Goal: Communication & Community: Participate in discussion

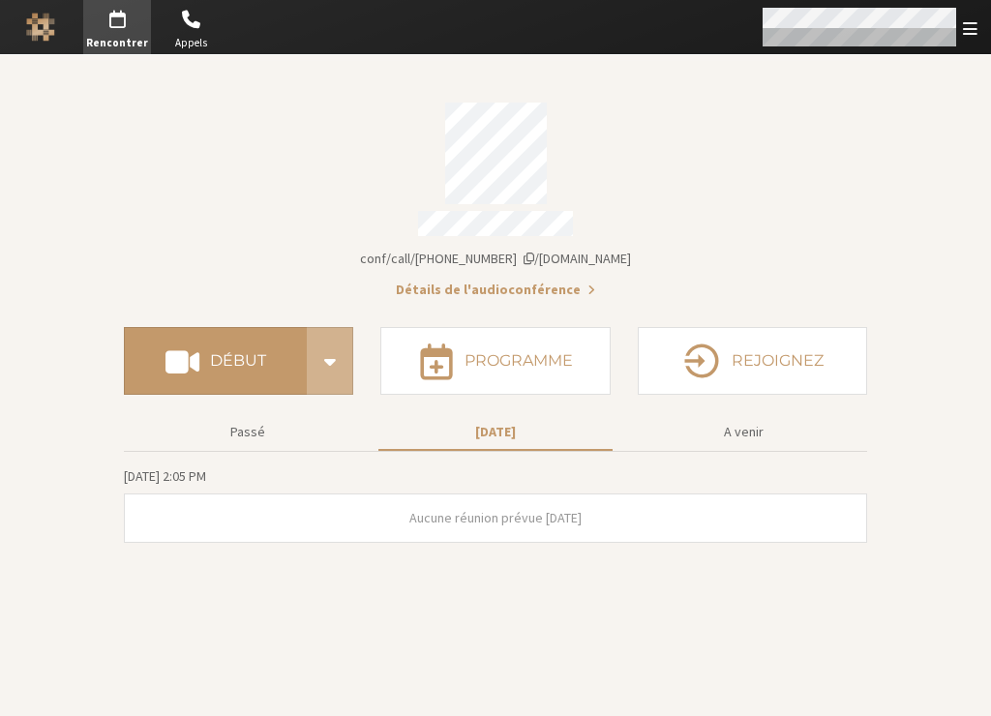
click at [906, 45] on div "Ouvrir" at bounding box center [868, 27] width 245 height 54
click at [971, 26] on span "Ouvrir" at bounding box center [970, 28] width 15 height 18
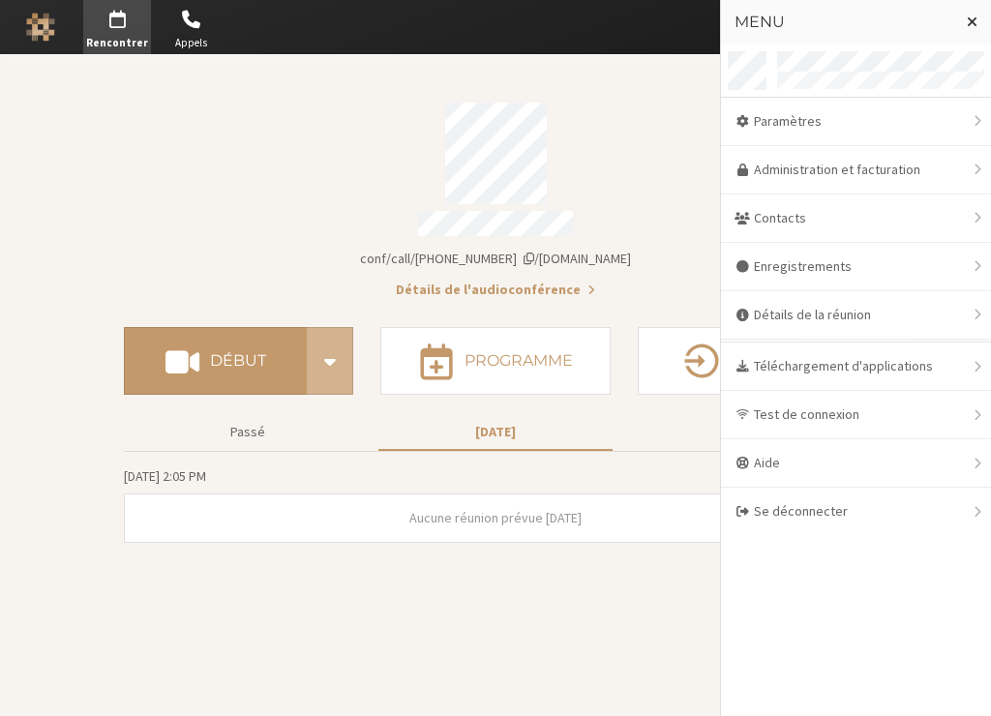
click at [670, 160] on div "Détails du compte" at bounding box center [495, 154] width 743 height 102
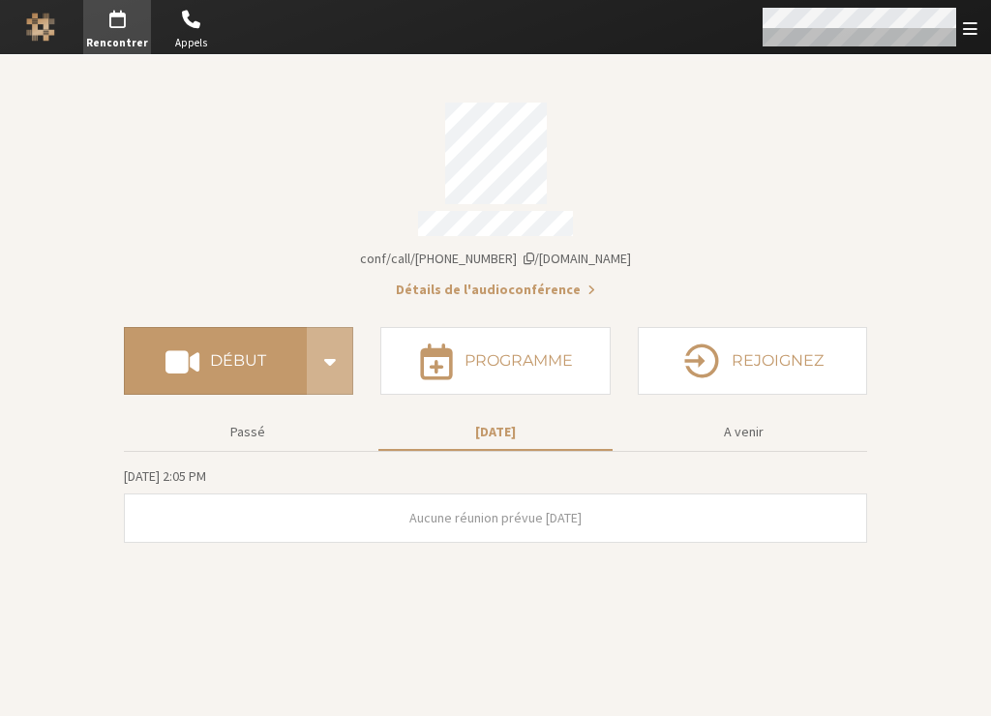
click at [977, 28] on div "Ouvrir" at bounding box center [868, 27] width 245 height 54
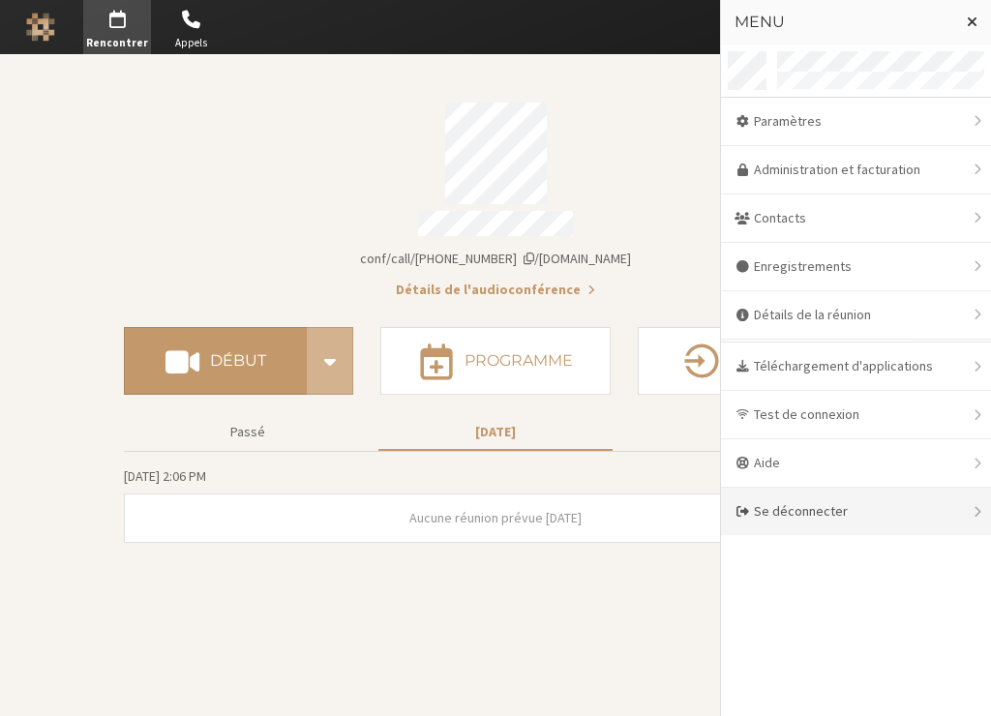
click at [777, 513] on div "Se déconnecter" at bounding box center [856, 511] width 270 height 47
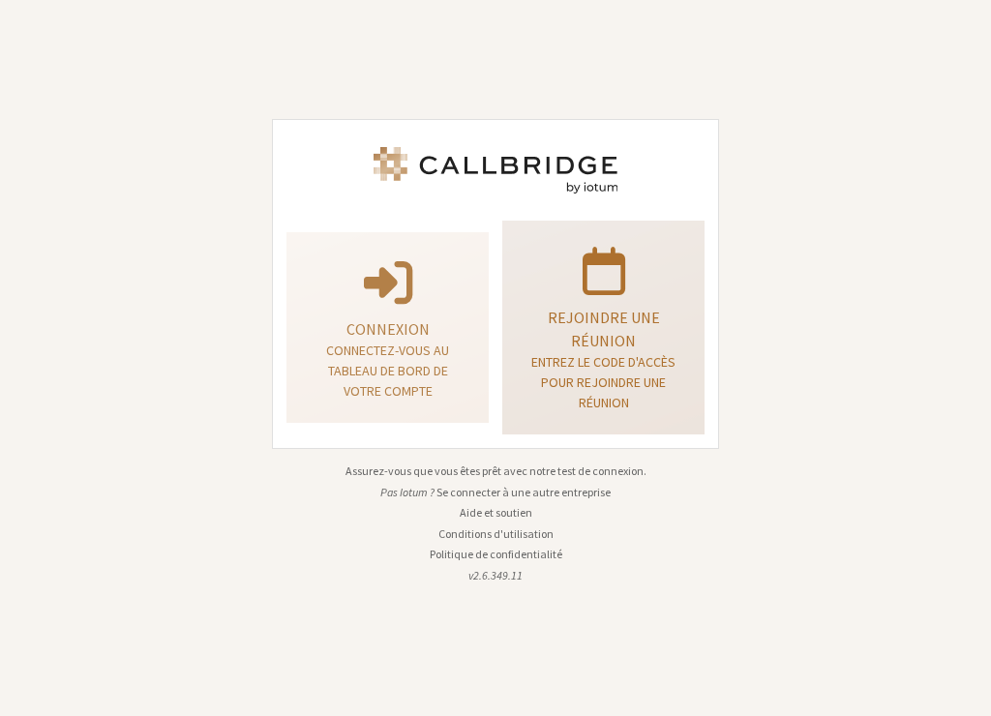
click at [609, 342] on p "Rejoindre une réunion" at bounding box center [603, 329] width 154 height 46
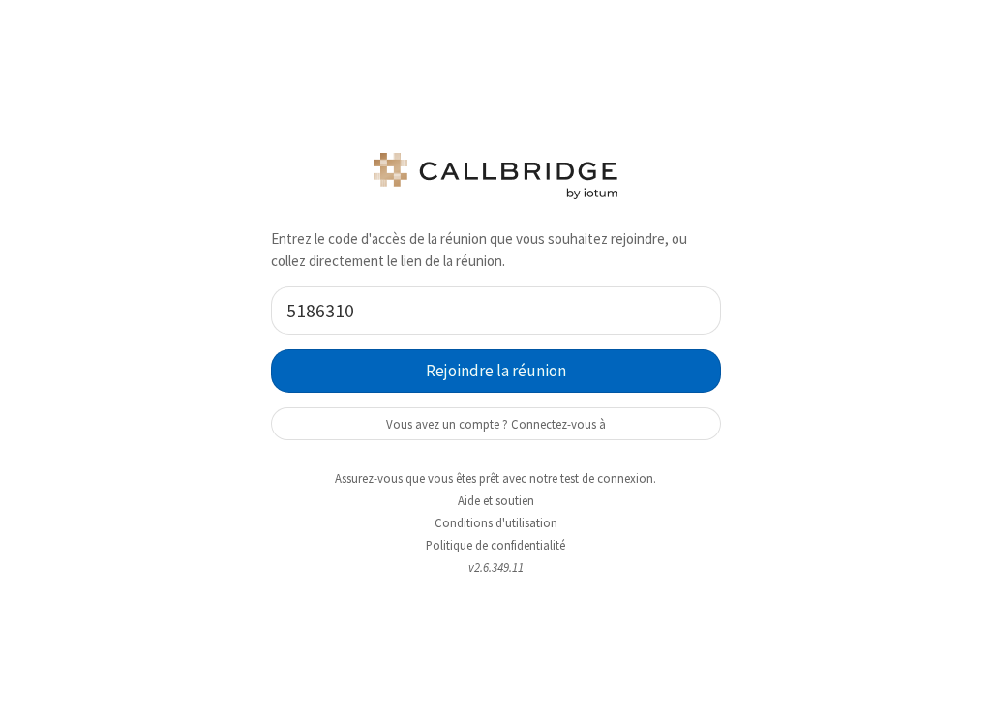
type input "5186310"
drag, startPoint x: 485, startPoint y: 369, endPoint x: 938, endPoint y: 18, distance: 572.5
click at [486, 369] on button "Rejoindre la réunion" at bounding box center [496, 371] width 450 height 44
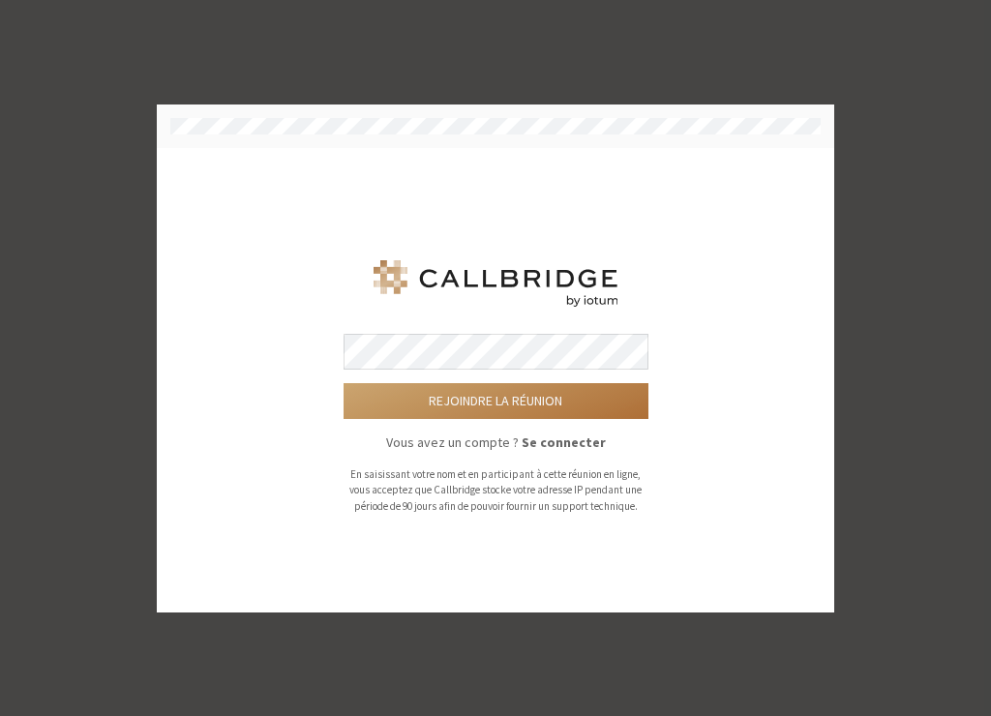
click at [552, 403] on button "Rejoindre la réunion" at bounding box center [496, 401] width 305 height 36
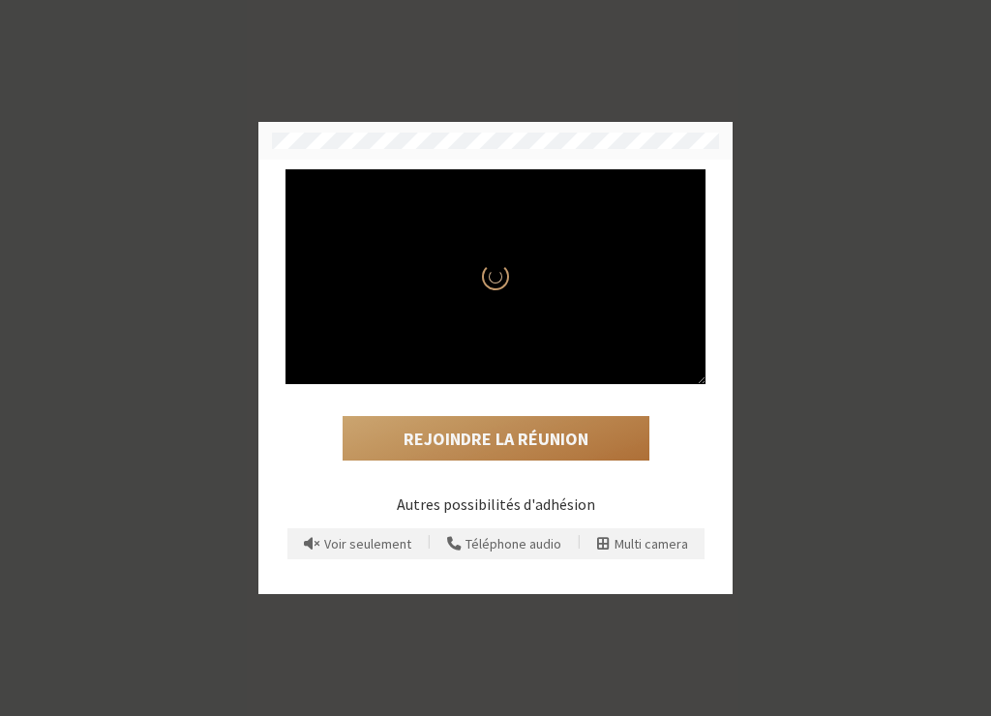
click at [531, 440] on button "Rejoindre la réunion" at bounding box center [496, 438] width 307 height 45
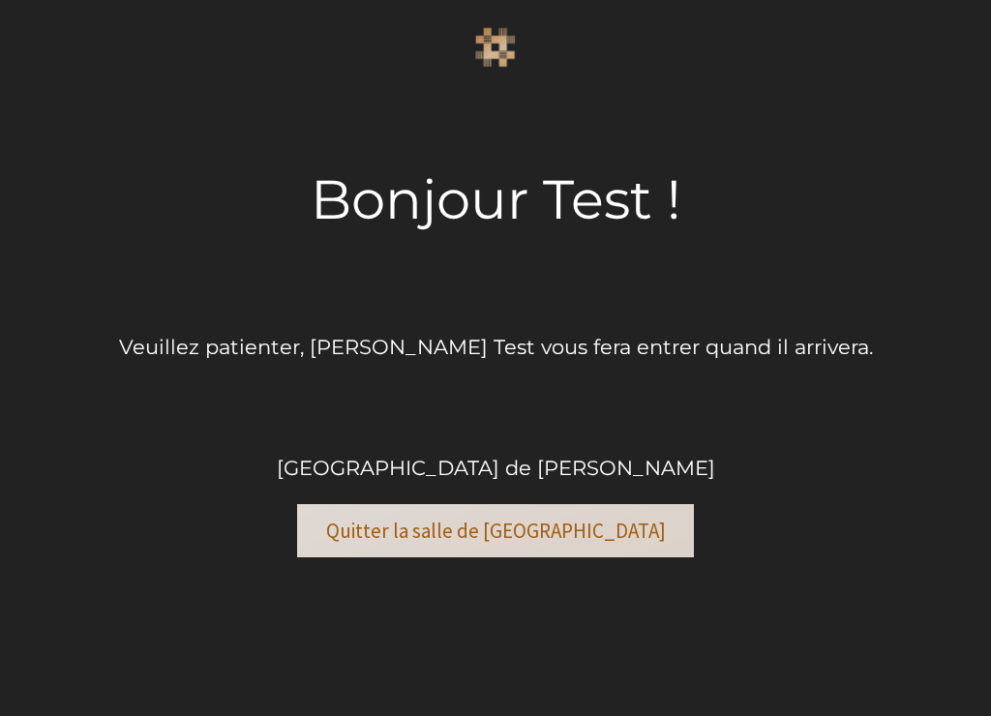
click at [483, 540] on button "Quitter la salle de réunion" at bounding box center [495, 530] width 397 height 53
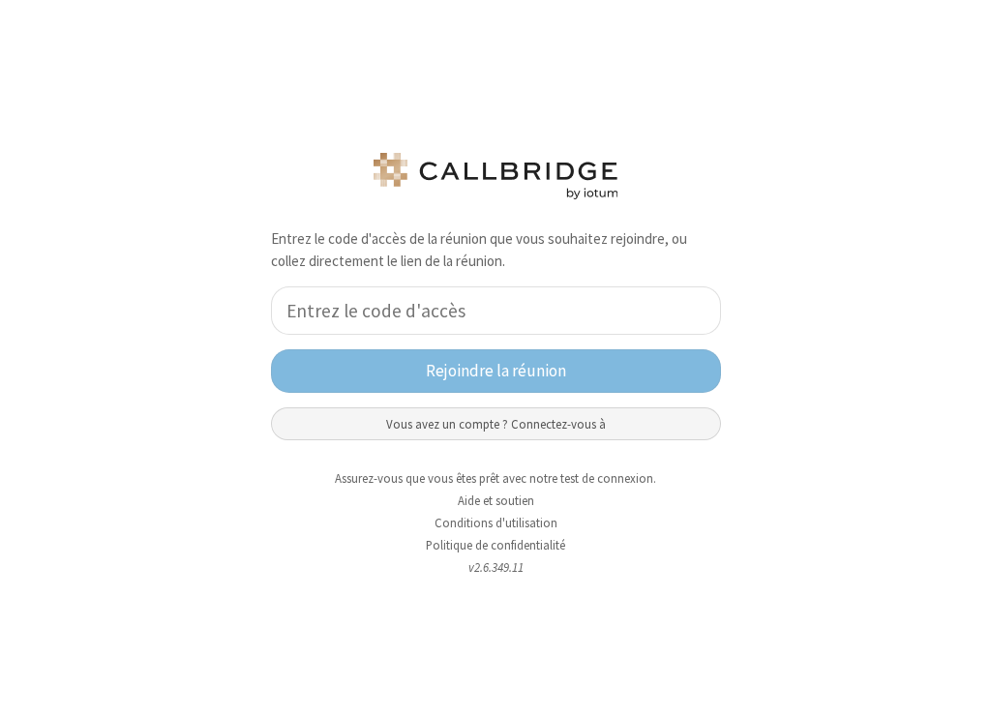
click at [598, 416] on button "Vous avez un compte ? Connectez-vous à" at bounding box center [496, 423] width 450 height 33
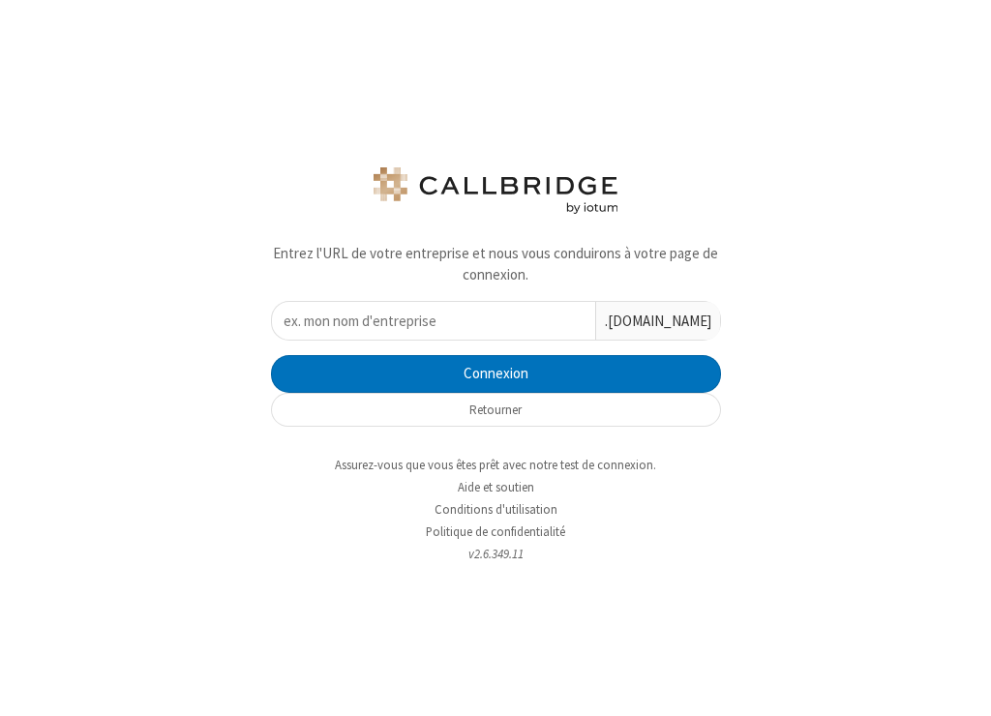
click at [525, 328] on input "text" at bounding box center [433, 321] width 323 height 38
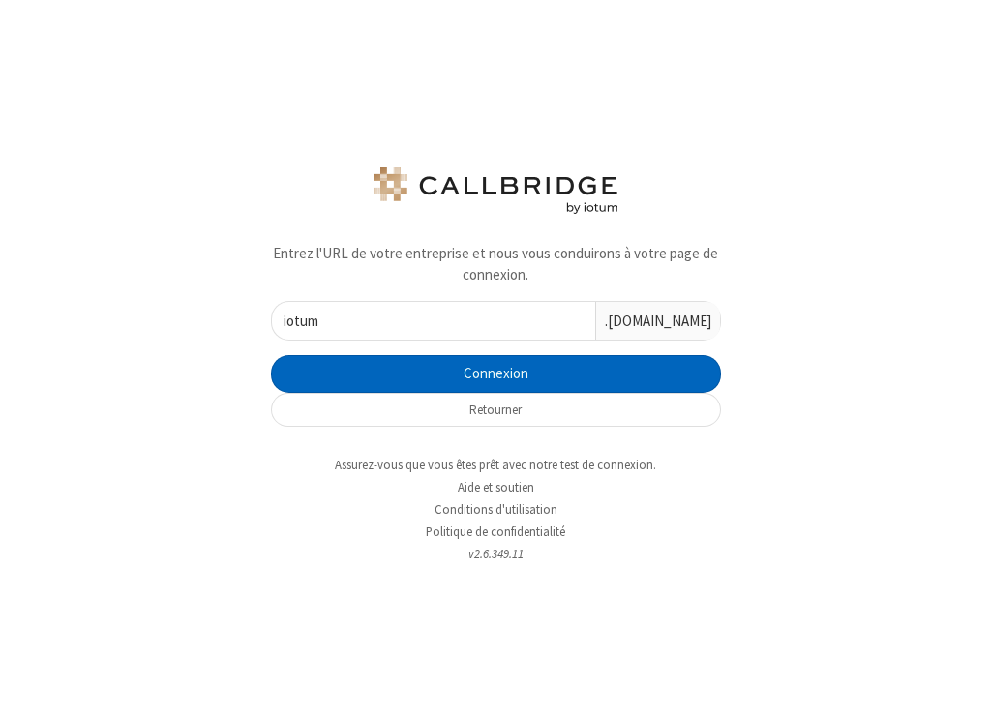
type input "iotum"
click at [485, 368] on button "Connexion" at bounding box center [496, 374] width 450 height 39
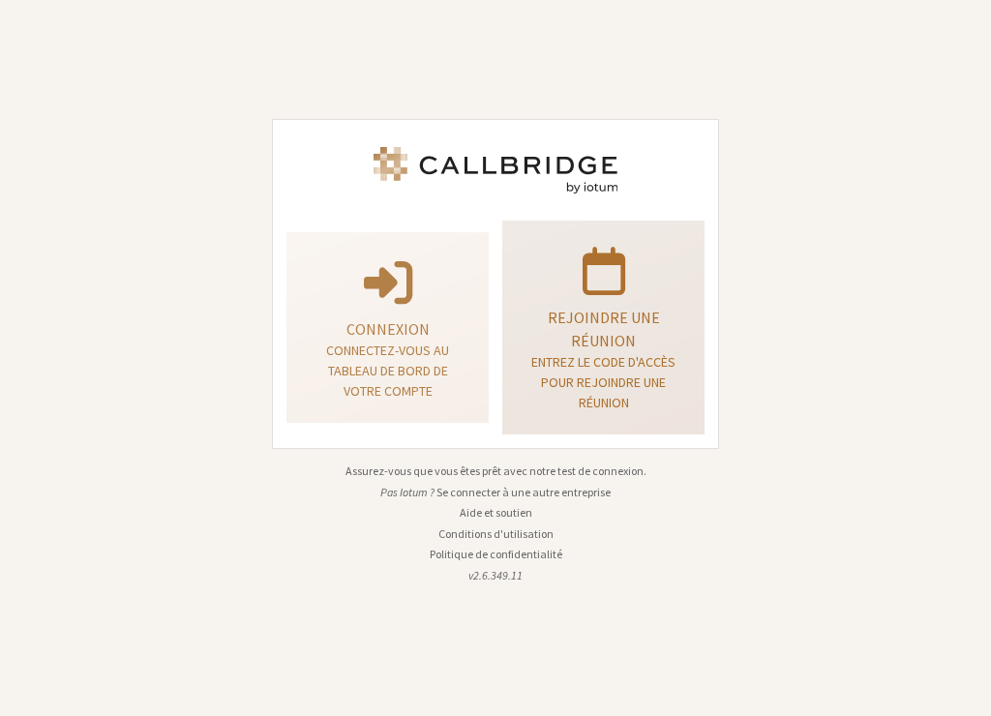
click at [619, 304] on div "Rejoindre une réunion Entrez le code d'accès pour rejoindre une réunion" at bounding box center [603, 327] width 181 height 199
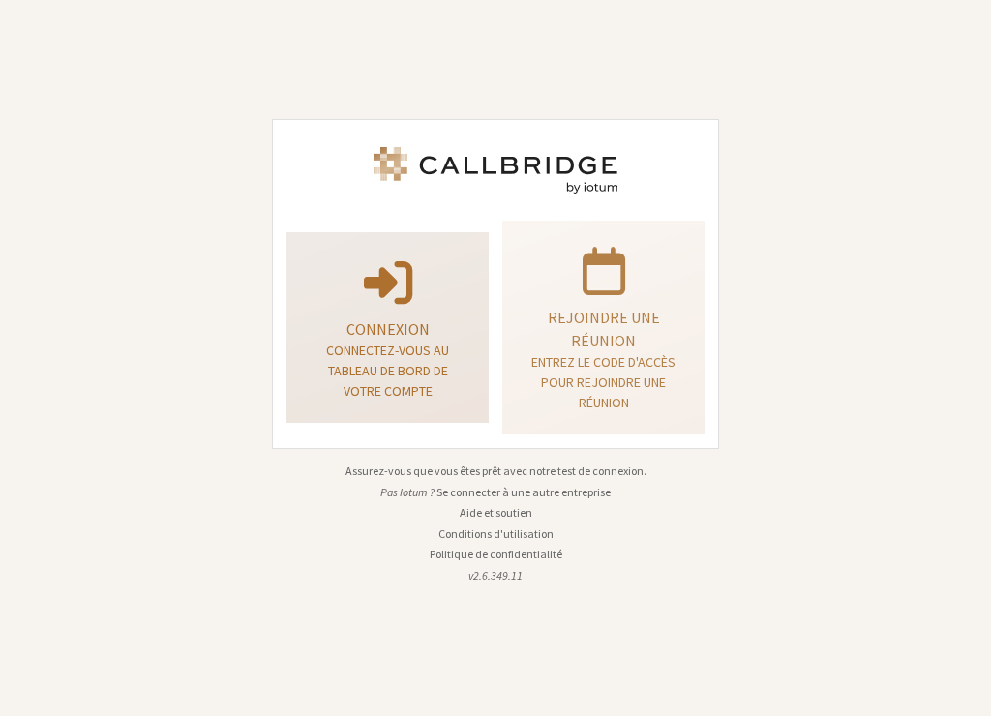
click at [424, 322] on p "Connexion" at bounding box center [388, 328] width 154 height 23
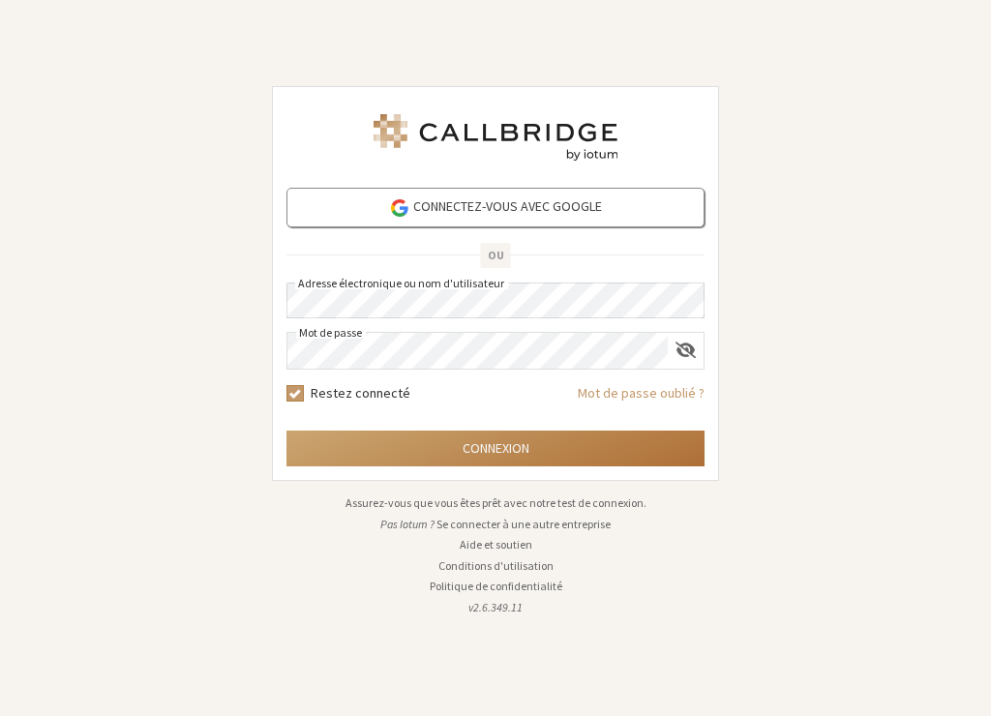
click at [402, 440] on button "Connexion" at bounding box center [495, 449] width 418 height 36
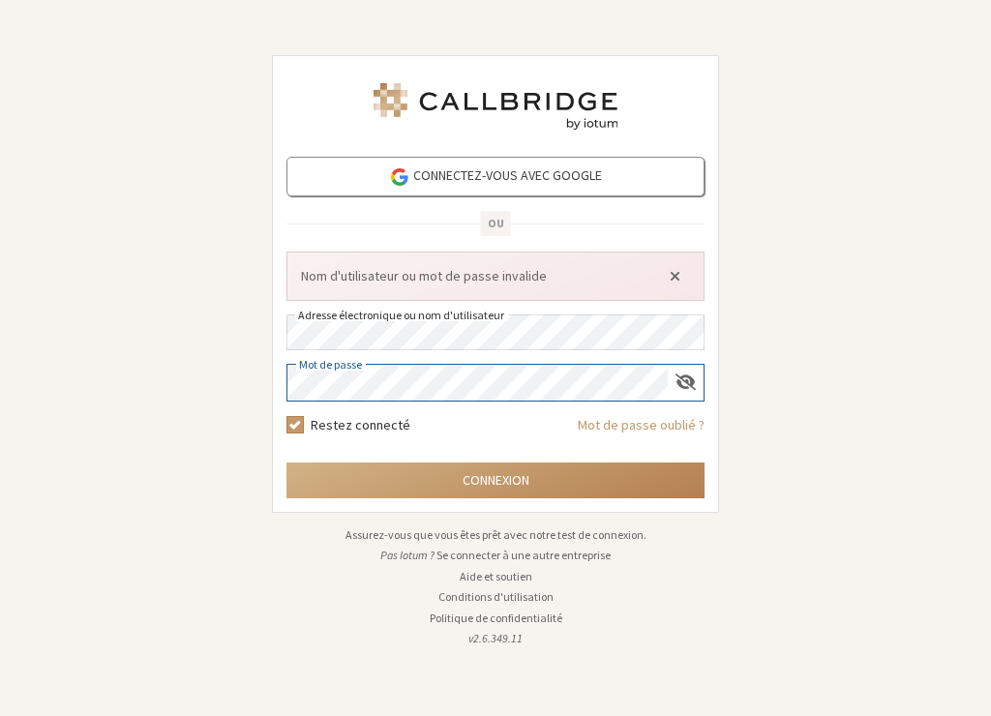
click at [263, 382] on div "Connectez-vous avec Google OU Nom d'utilisateur ou mot de passe invalide Adress…" at bounding box center [495, 358] width 474 height 689
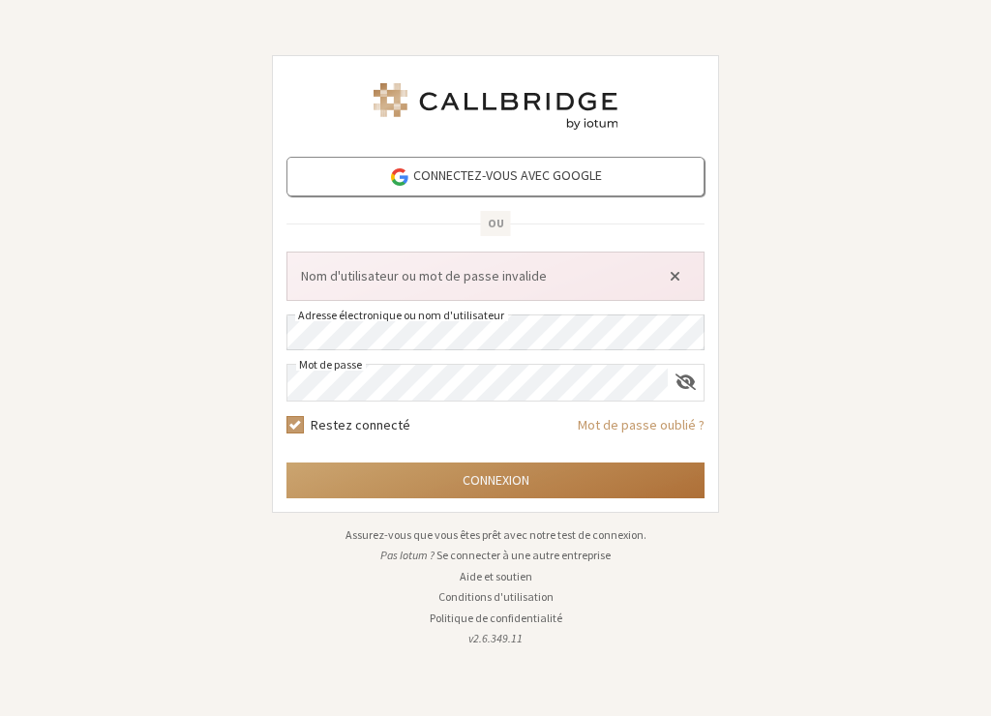
drag, startPoint x: 426, startPoint y: 481, endPoint x: 437, endPoint y: 470, distance: 15.8
click at [426, 480] on button "Connexion" at bounding box center [495, 481] width 418 height 36
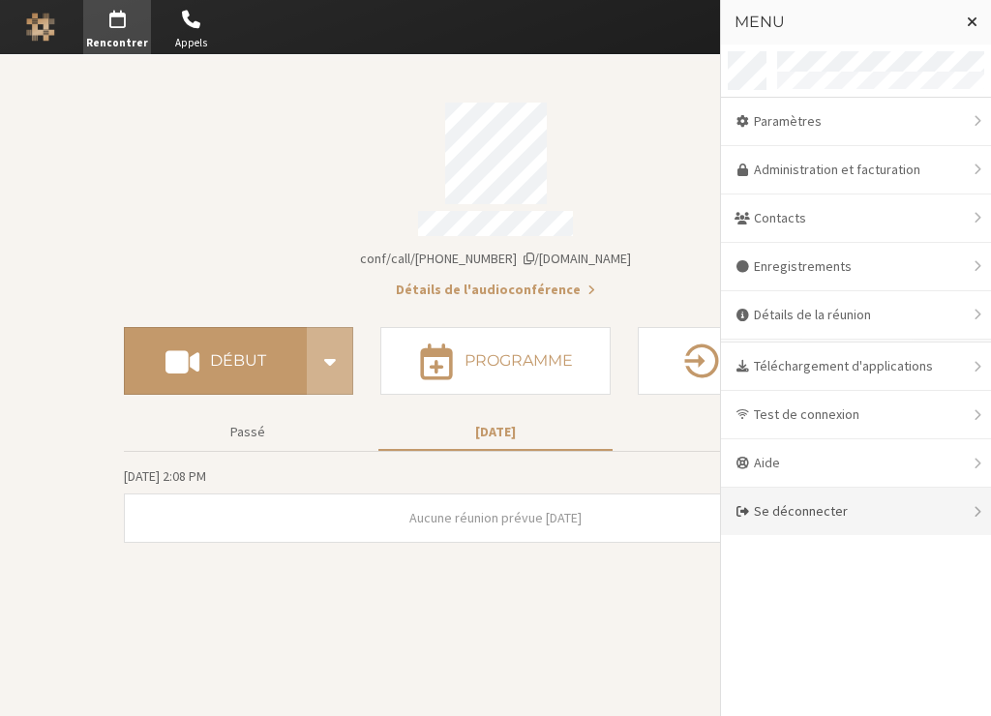
click at [764, 516] on div "Se déconnecter" at bounding box center [856, 511] width 270 height 47
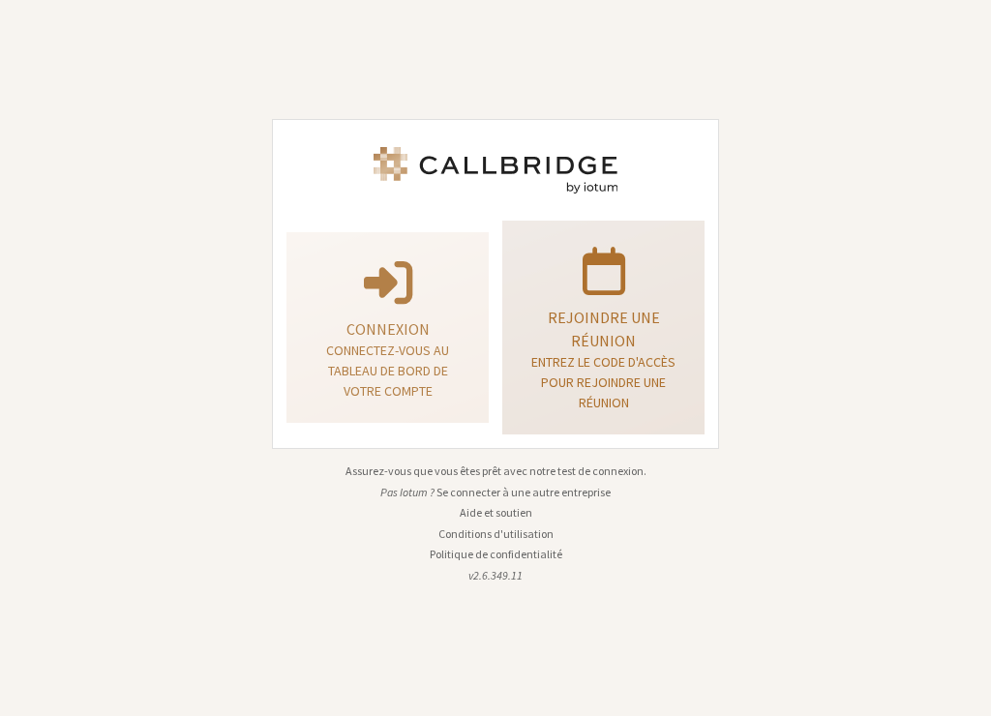
click at [587, 343] on p "Rejoindre une réunion" at bounding box center [603, 329] width 154 height 46
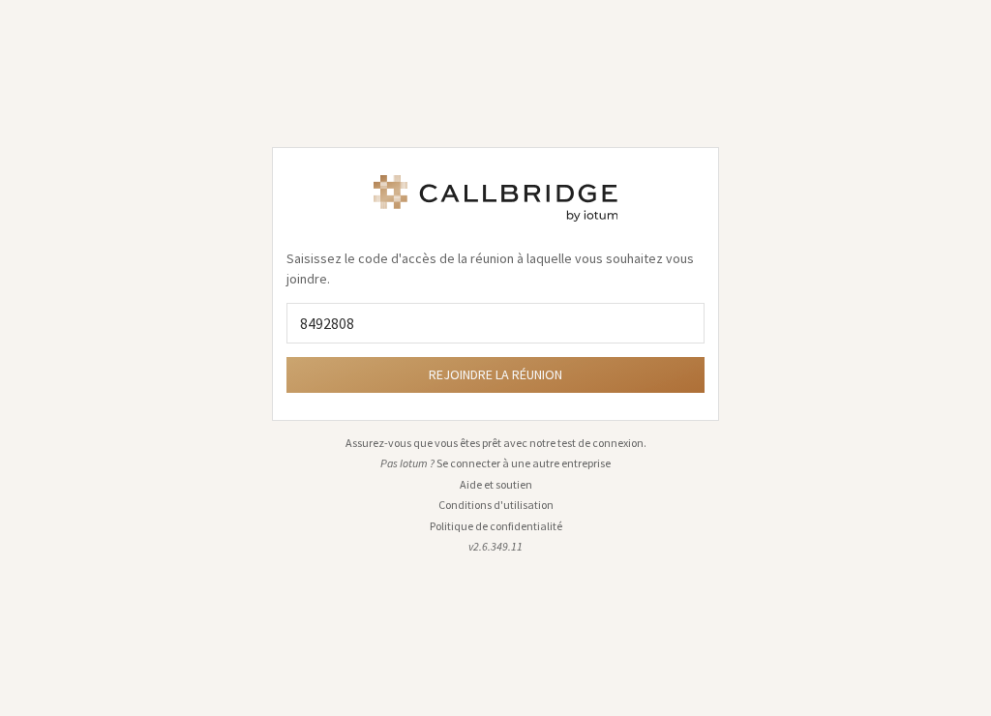
type input "8492808"
click at [523, 384] on button "Rejoindre la réunion" at bounding box center [495, 375] width 418 height 36
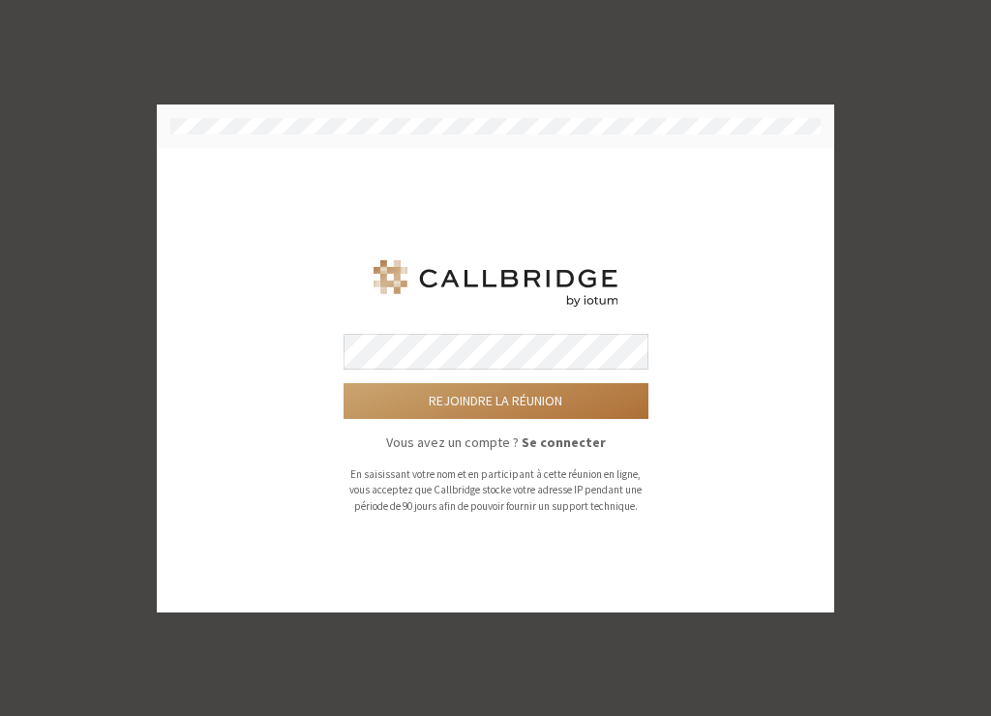
click at [483, 402] on button "Rejoindre la réunion" at bounding box center [496, 401] width 305 height 36
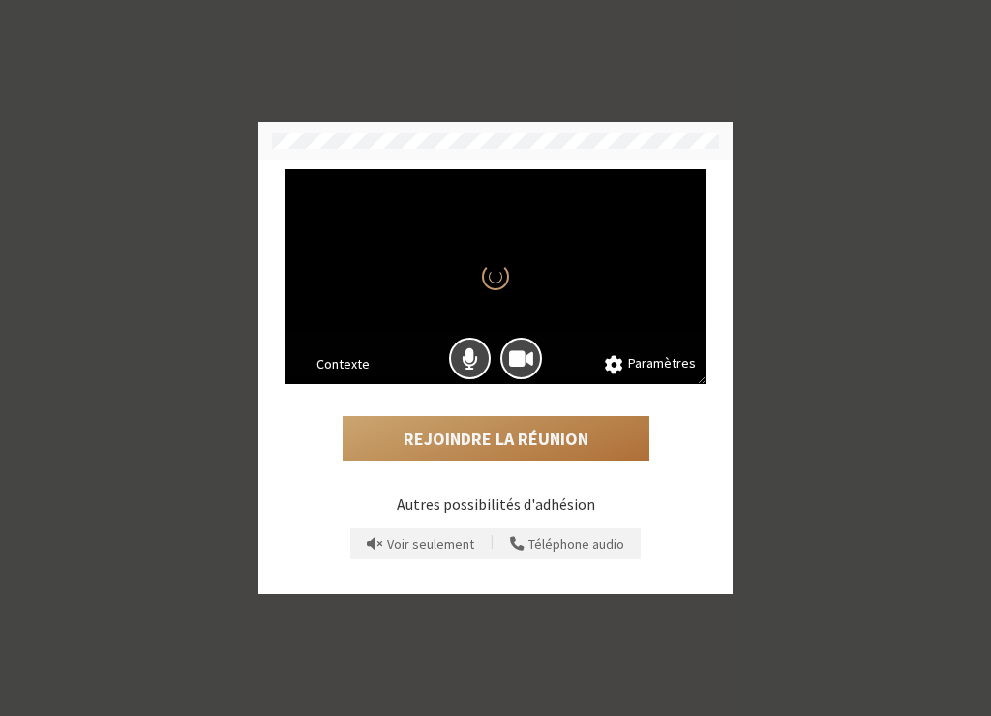
click at [575, 439] on button "Rejoindre la réunion" at bounding box center [496, 438] width 307 height 45
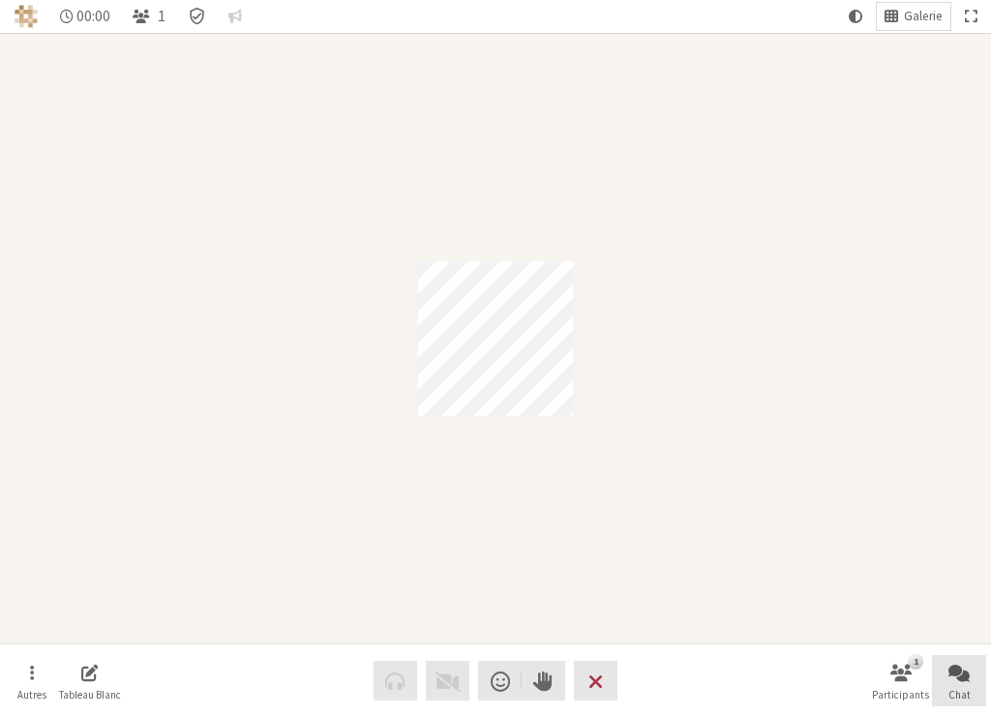
click at [978, 672] on button "Chat" at bounding box center [959, 681] width 54 height 52
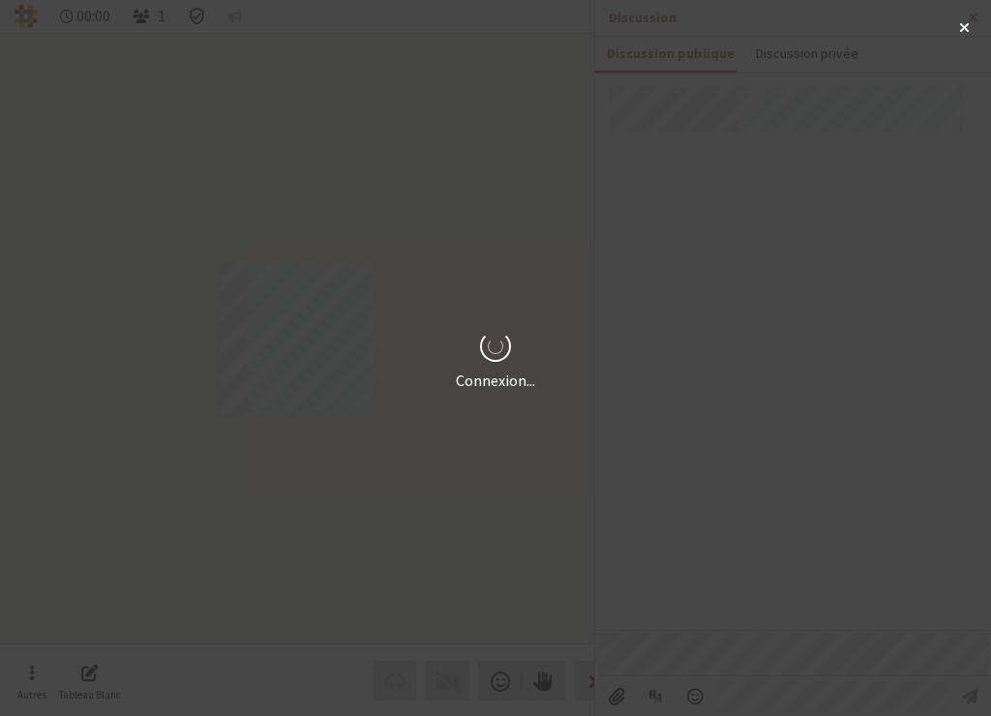
drag, startPoint x: 970, startPoint y: 680, endPoint x: 660, endPoint y: 651, distance: 311.0
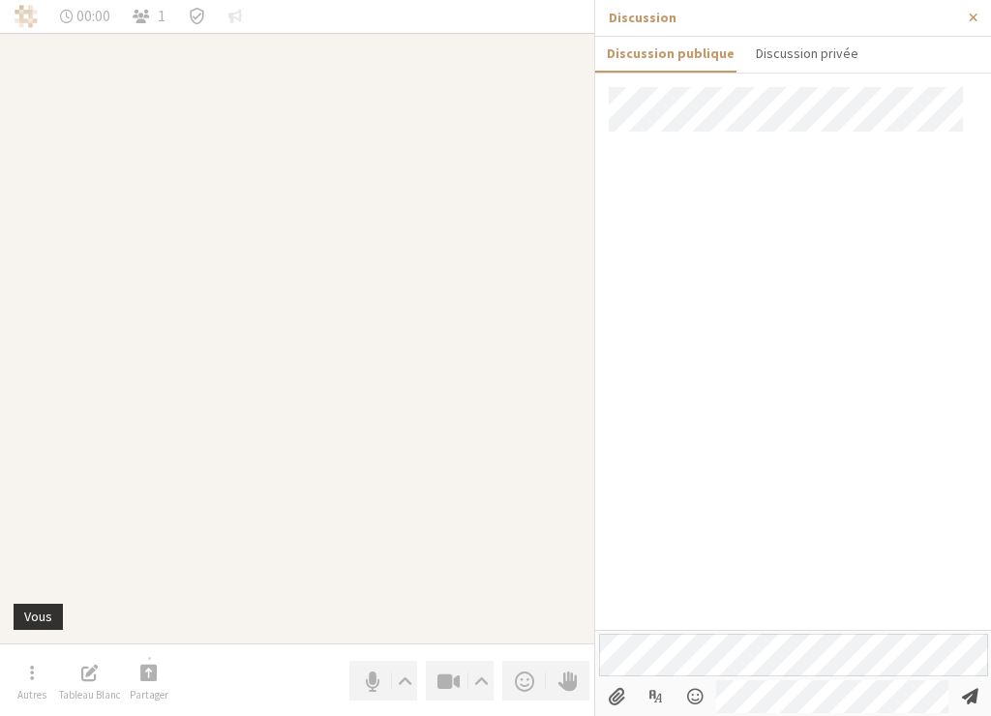
click at [969, 695] on span "Envoyer un message" at bounding box center [970, 696] width 16 height 18
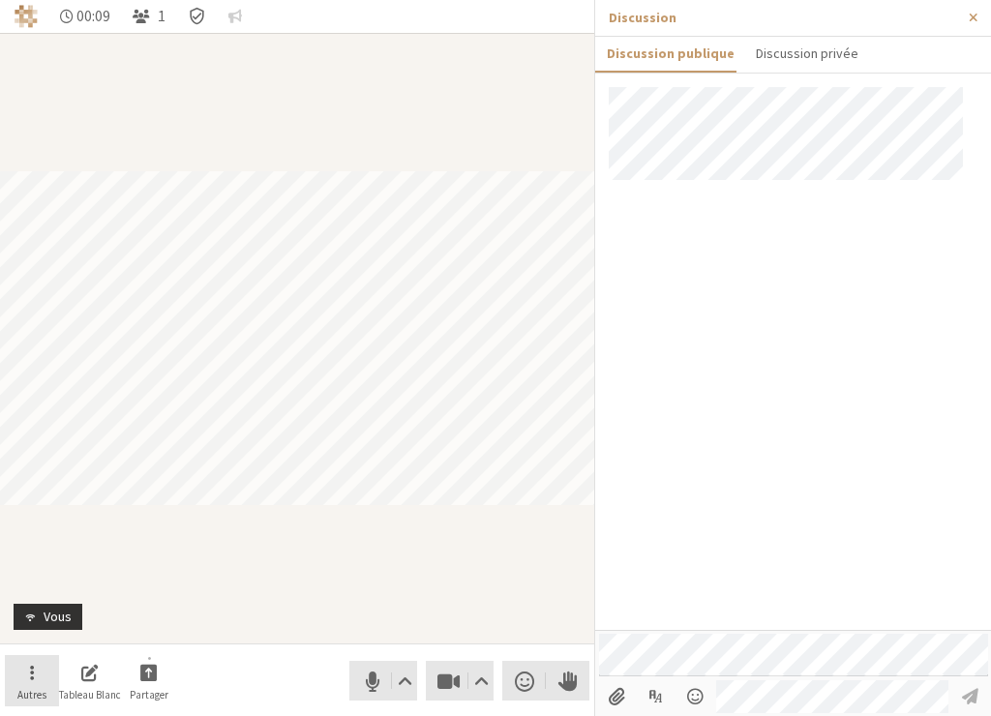
click at [32, 669] on span "Ouvrir" at bounding box center [32, 672] width 4 height 22
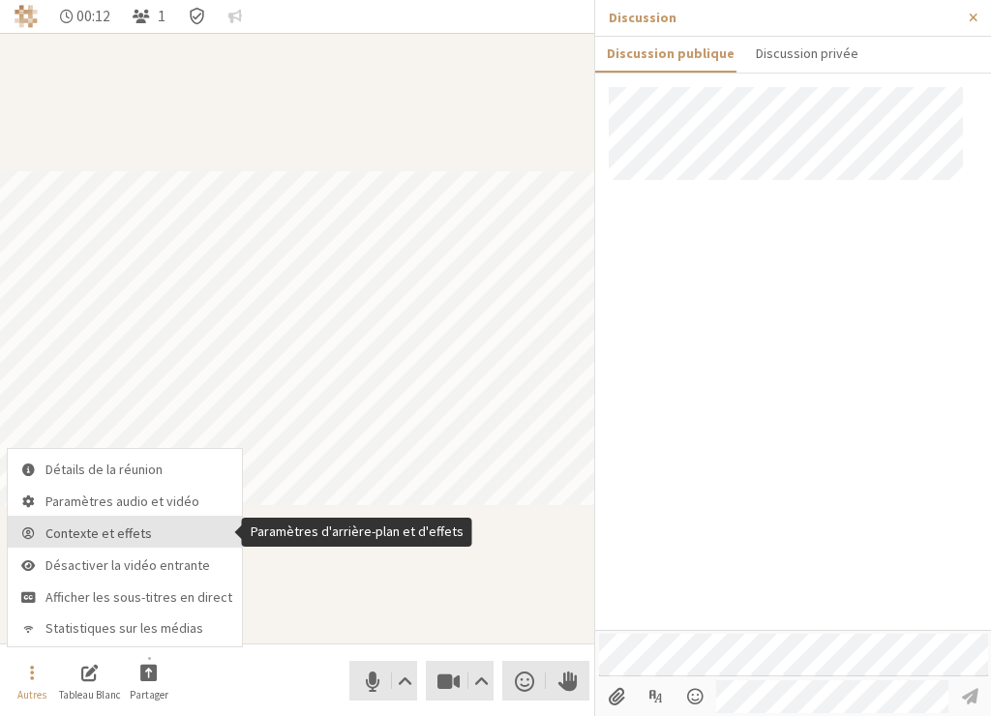
click at [111, 534] on span "Contexte et effets" at bounding box center [138, 533] width 187 height 15
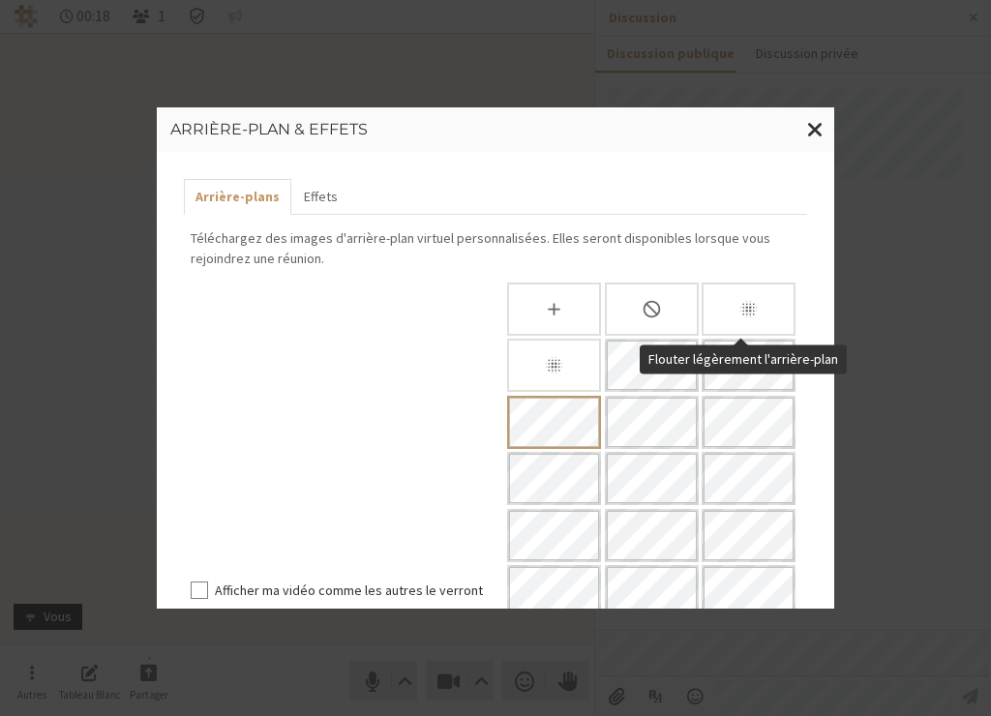
click at [764, 313] on div "Flouter légèrement l'arrière-plan" at bounding box center [749, 309] width 94 height 53
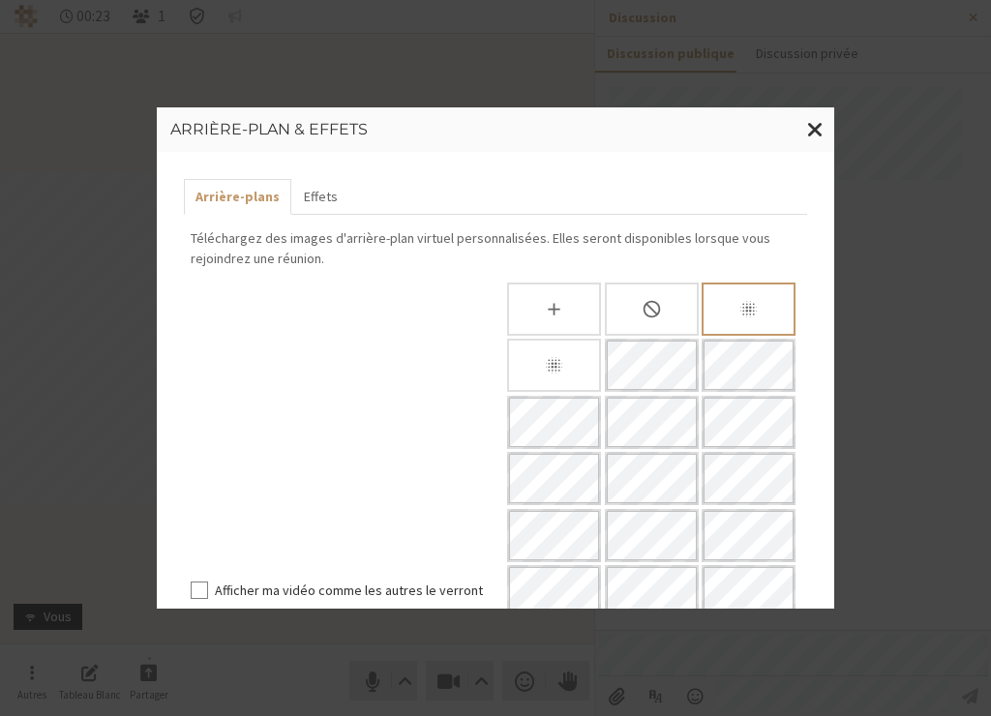
click at [520, 370] on div "Flouter l'arrière-plan" at bounding box center [554, 365] width 94 height 53
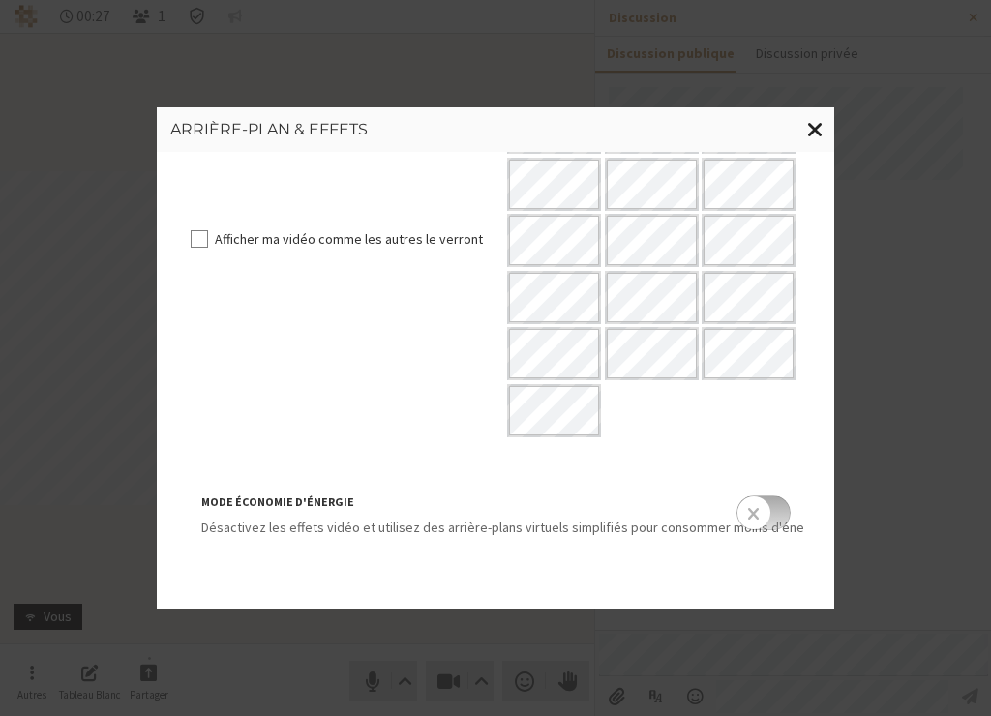
click at [825, 127] on button "Fermer la modalité" at bounding box center [815, 129] width 38 height 45
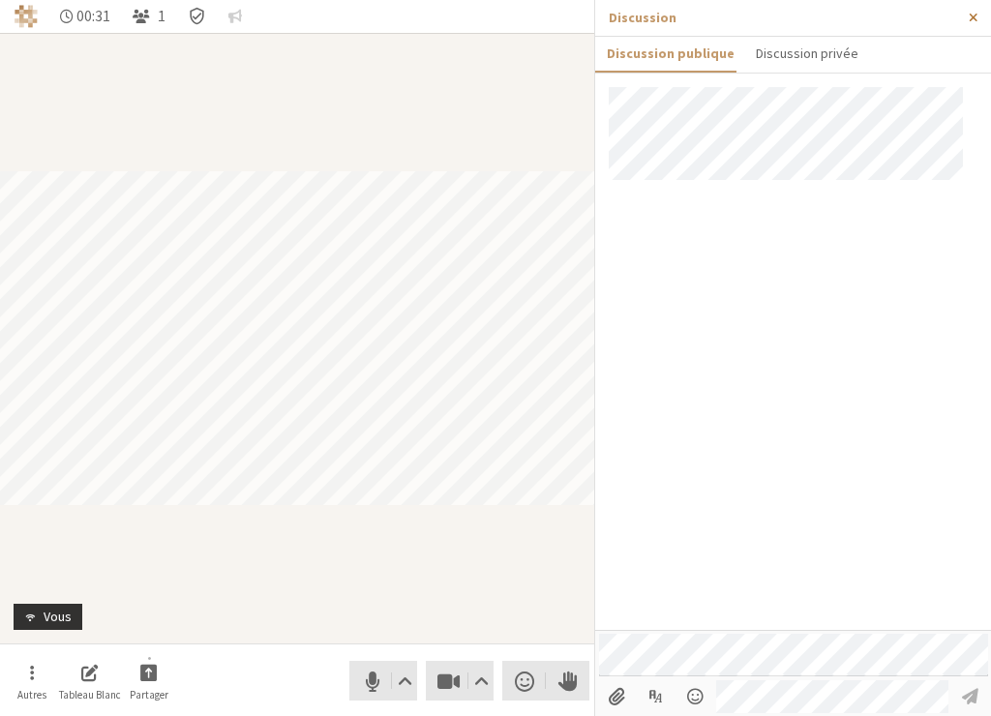
click at [972, 22] on span "Fermer la barre latérale" at bounding box center [973, 18] width 9 height 15
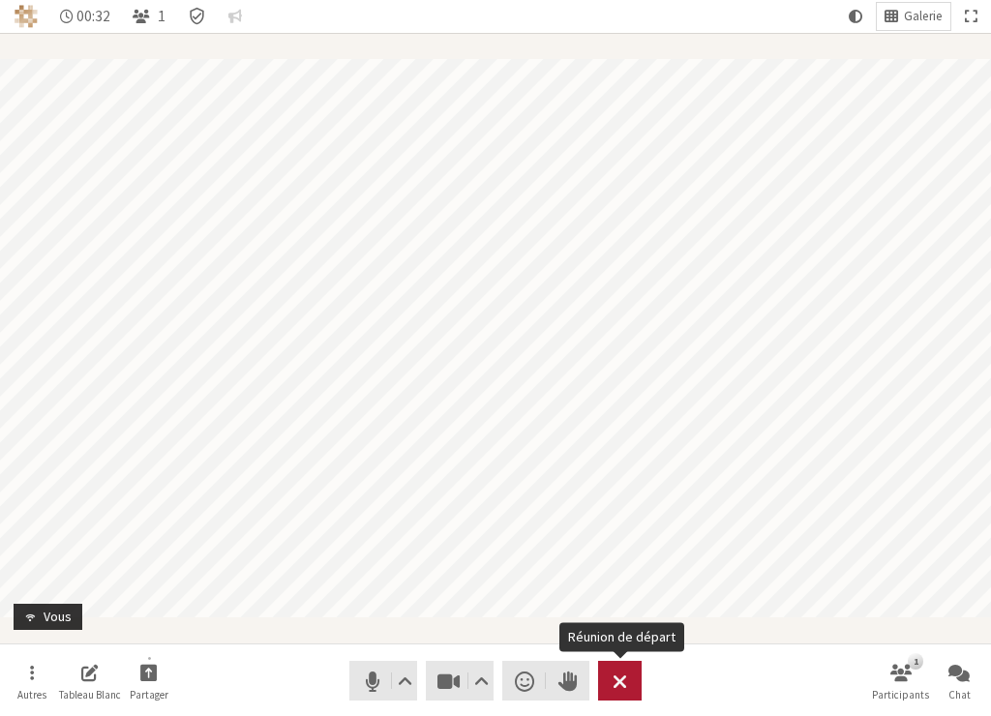
click at [623, 689] on span "Réunion de départ" at bounding box center [619, 681] width 15 height 27
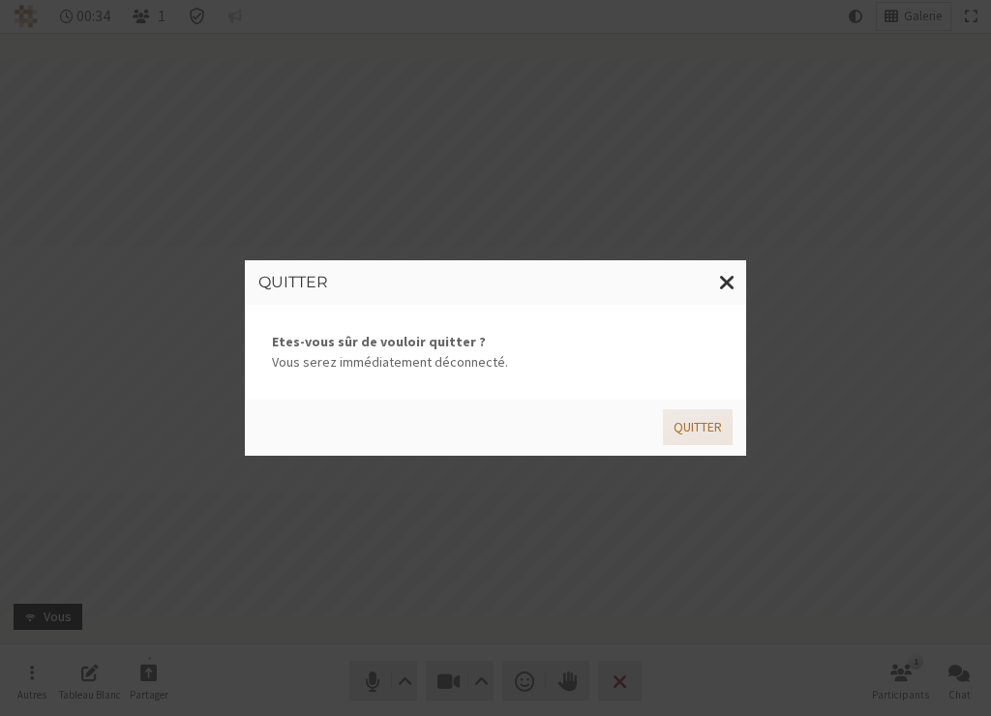
click at [712, 431] on button "Quitter" at bounding box center [698, 427] width 70 height 36
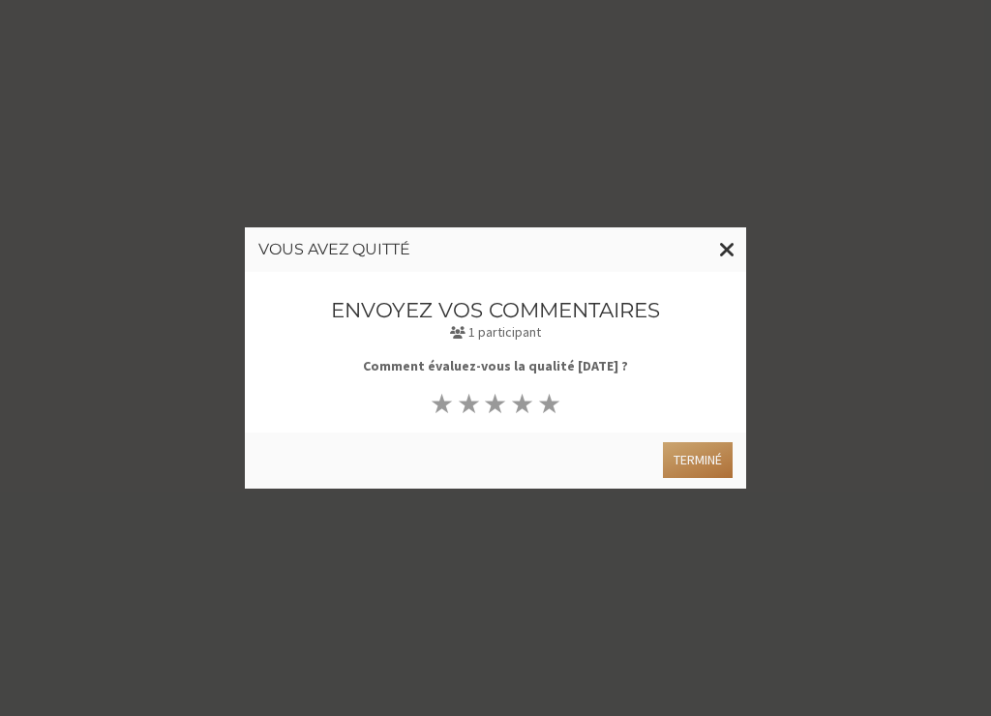
click at [698, 465] on button "Terminé" at bounding box center [698, 460] width 70 height 36
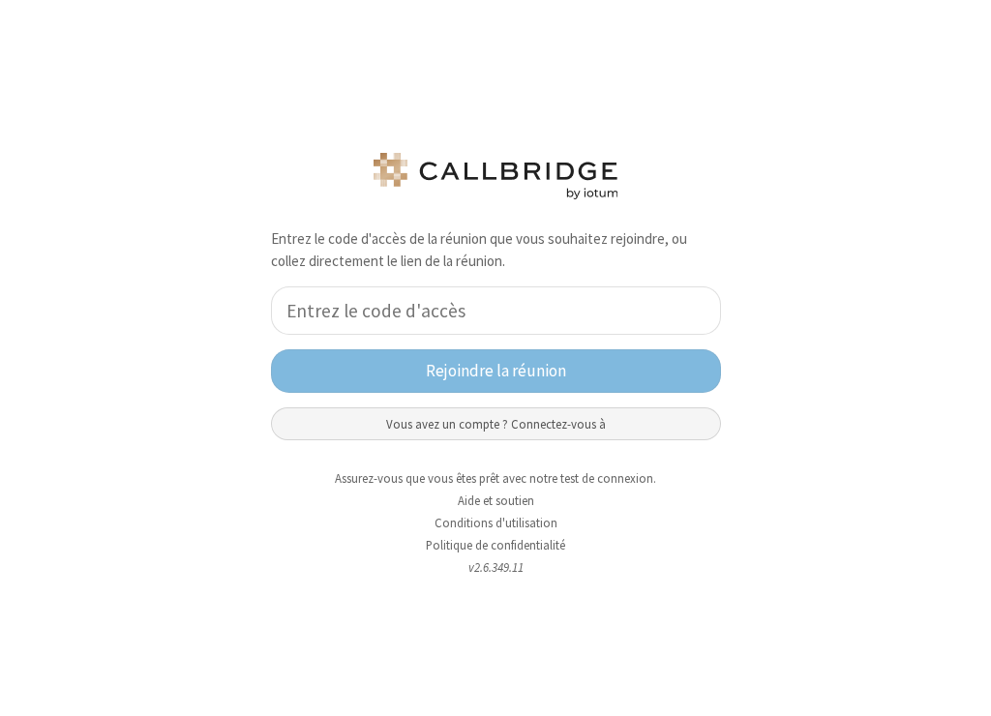
click at [564, 428] on button "Vous avez un compte ? Connectez-vous à" at bounding box center [496, 423] width 450 height 33
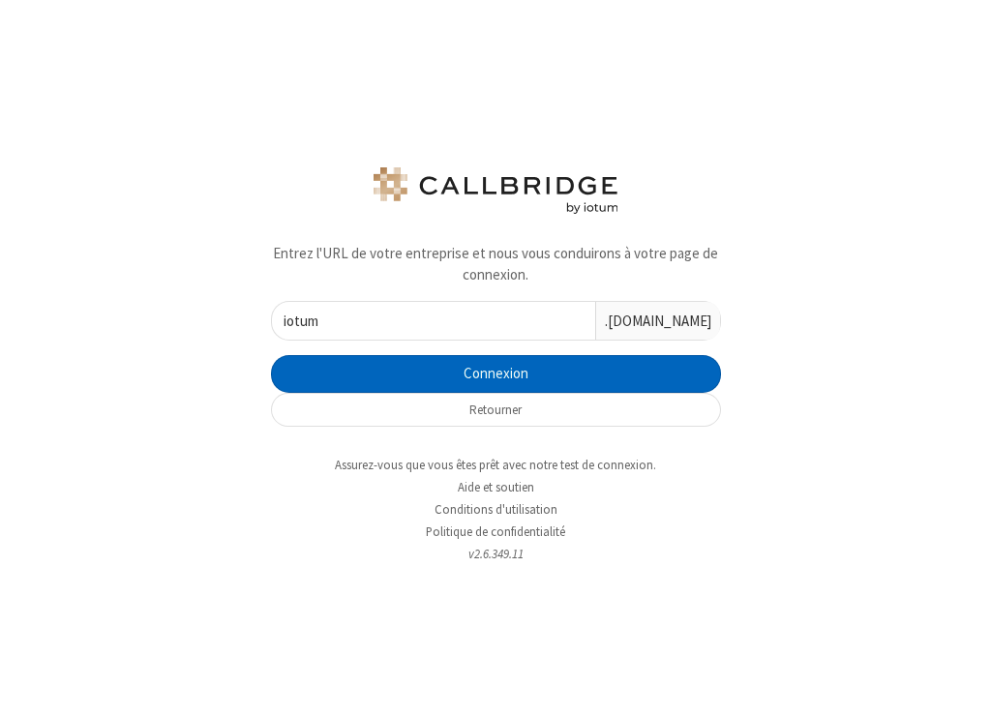
type input "iotum"
click at [578, 365] on button "Connexion" at bounding box center [496, 374] width 450 height 39
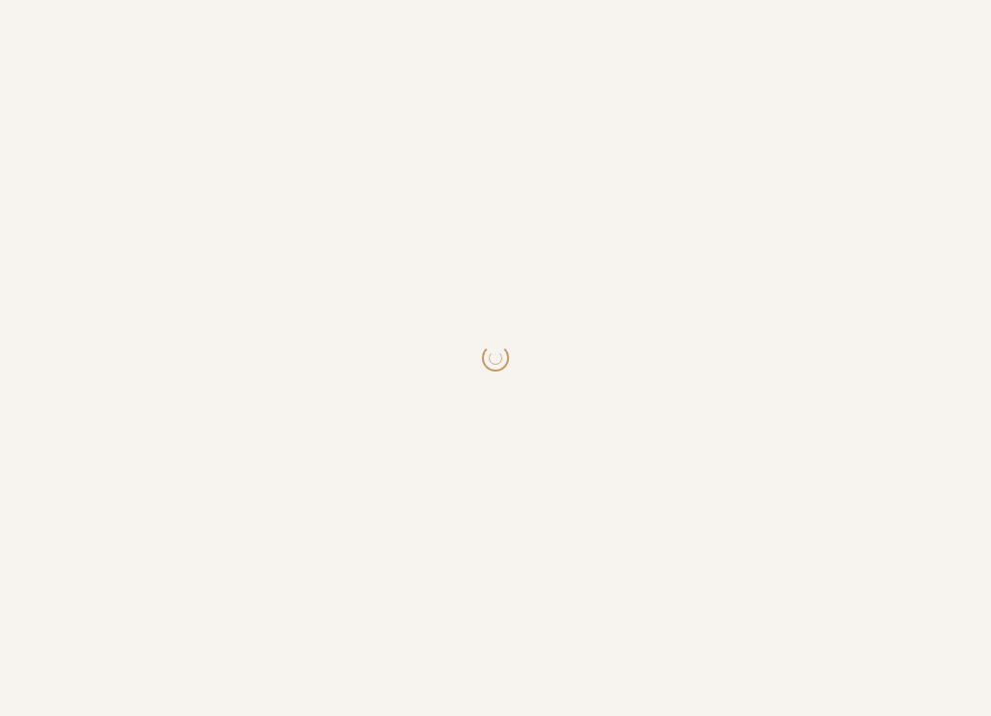
click at [583, 380] on html at bounding box center [495, 358] width 991 height 716
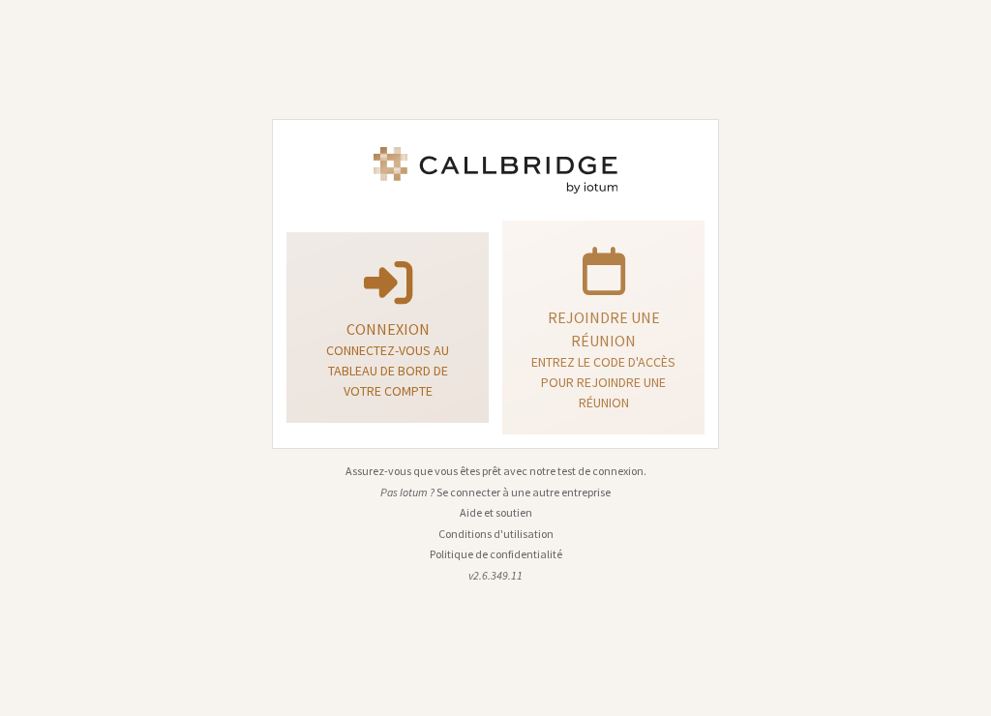
click at [433, 361] on p "Connectez-vous au tableau de bord de votre compte" at bounding box center [388, 371] width 154 height 61
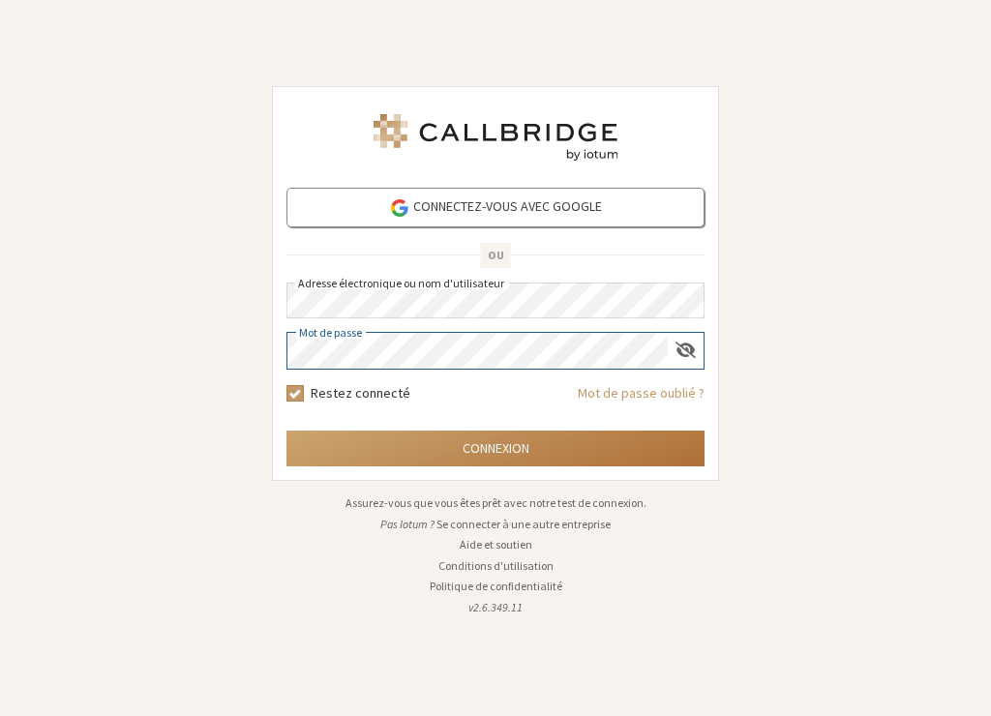
click at [432, 458] on button "Connexion" at bounding box center [495, 449] width 418 height 36
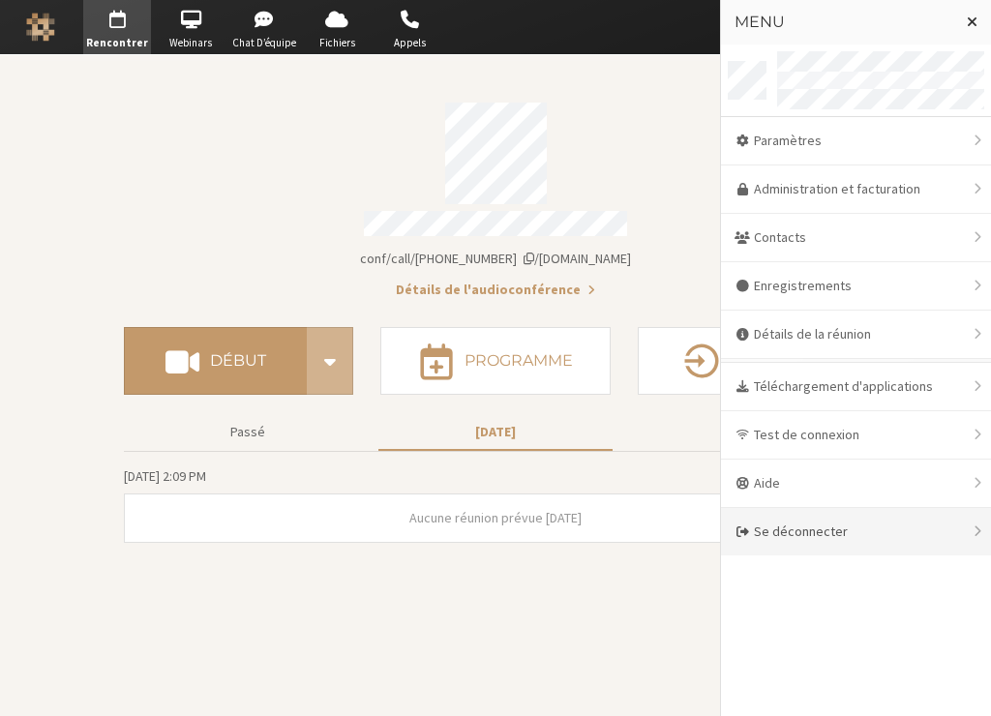
click at [791, 523] on div "Se déconnecter" at bounding box center [856, 531] width 270 height 47
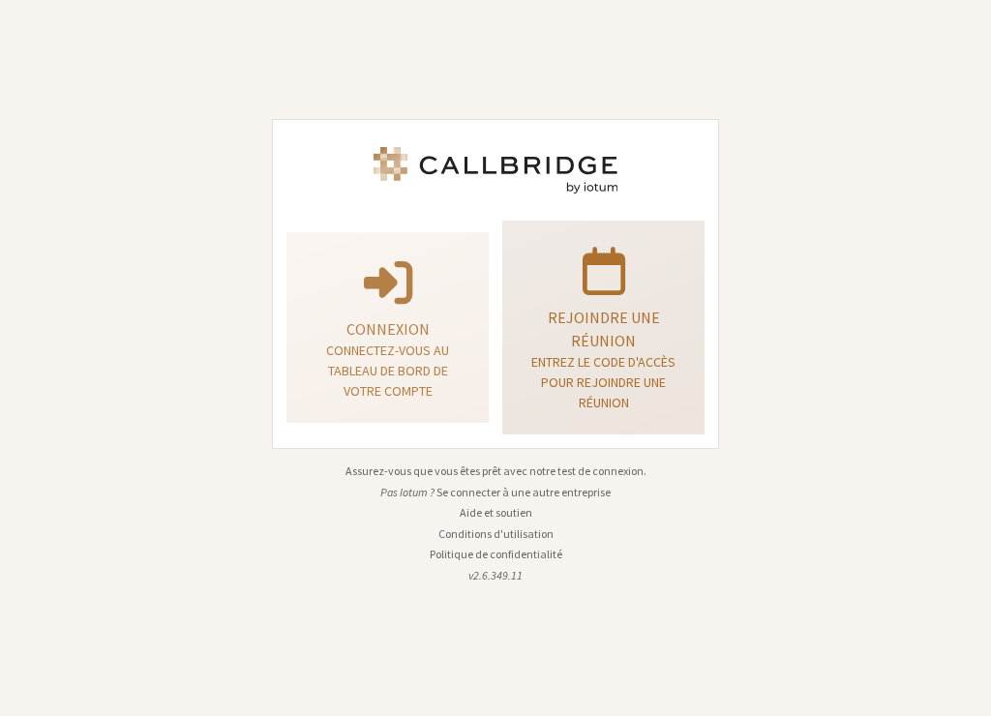
click at [625, 358] on p "Entrez le code d'accès pour rejoindre une réunion" at bounding box center [603, 382] width 154 height 61
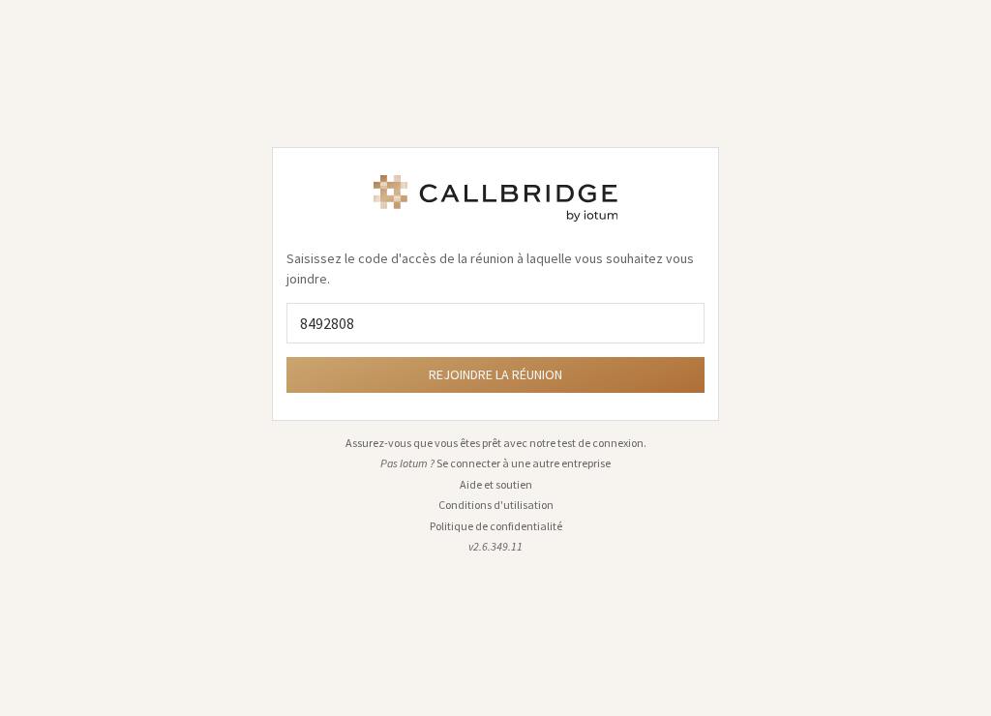
type input "8492808"
click at [492, 382] on button "Rejoindre la réunion" at bounding box center [495, 375] width 418 height 36
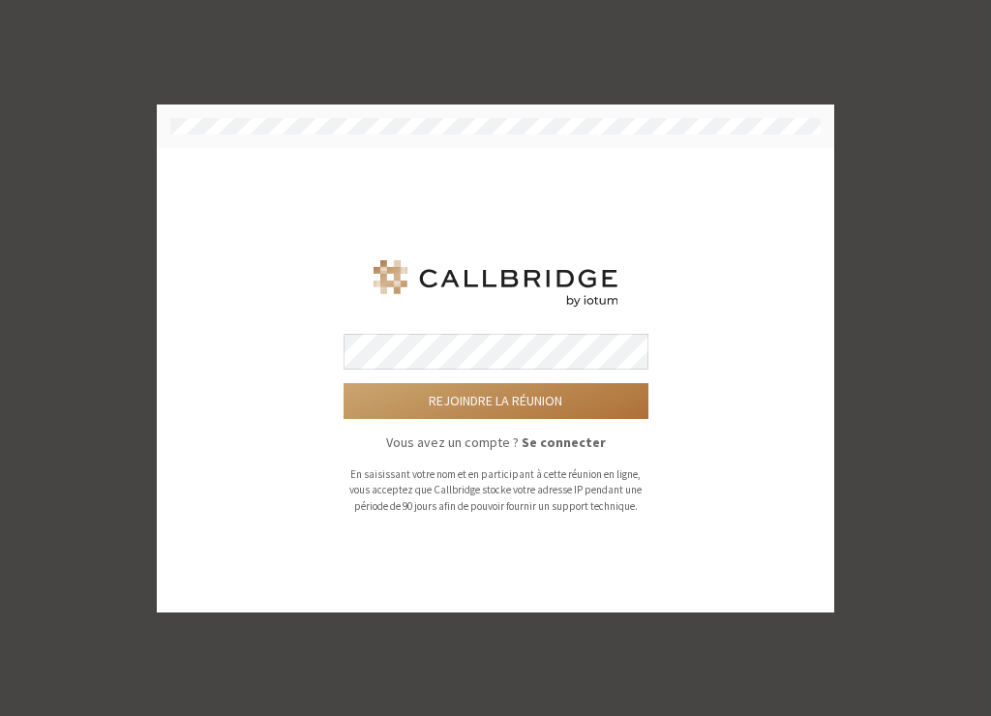
click at [527, 403] on button "Rejoindre la réunion" at bounding box center [496, 401] width 305 height 36
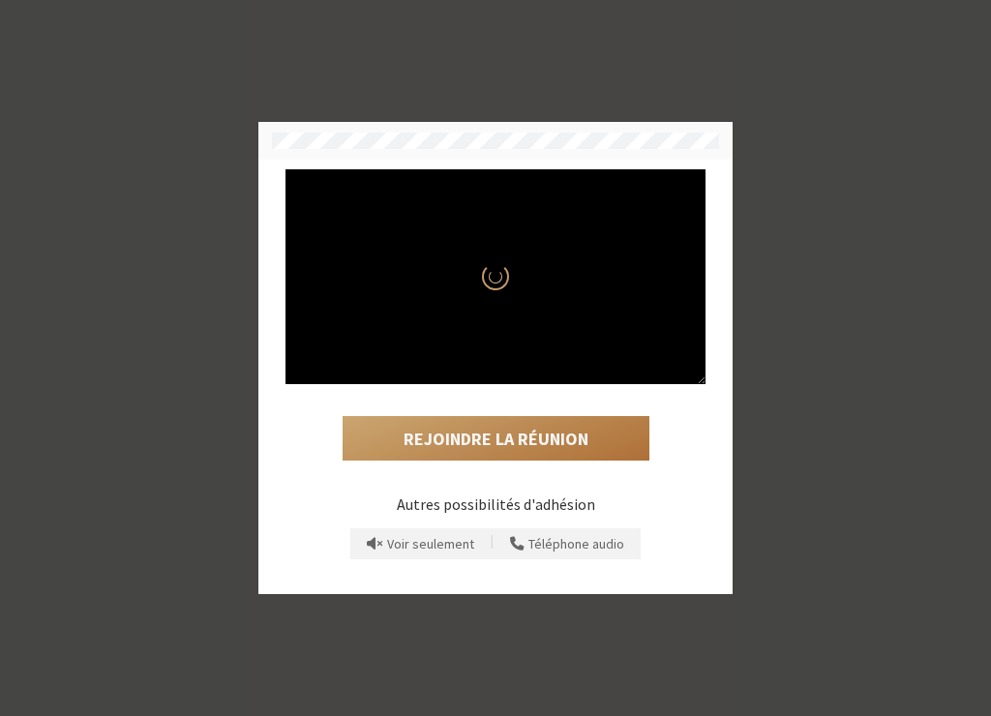
click at [560, 435] on button "Rejoindre la réunion" at bounding box center [496, 438] width 307 height 45
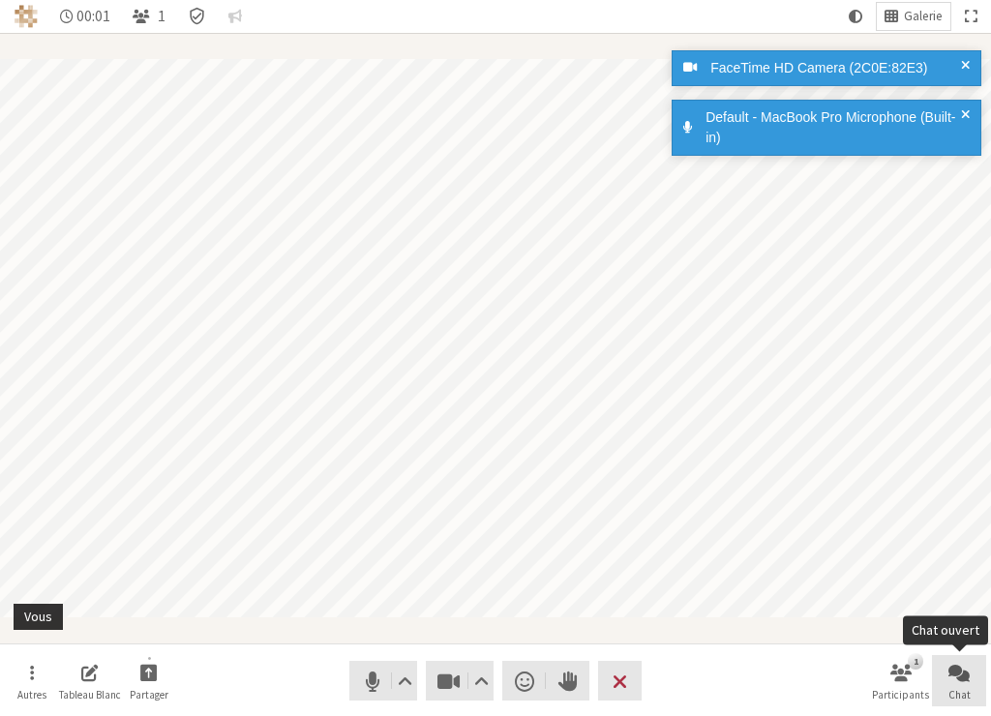
click at [966, 673] on span "Chat ouvert" at bounding box center [958, 672] width 21 height 22
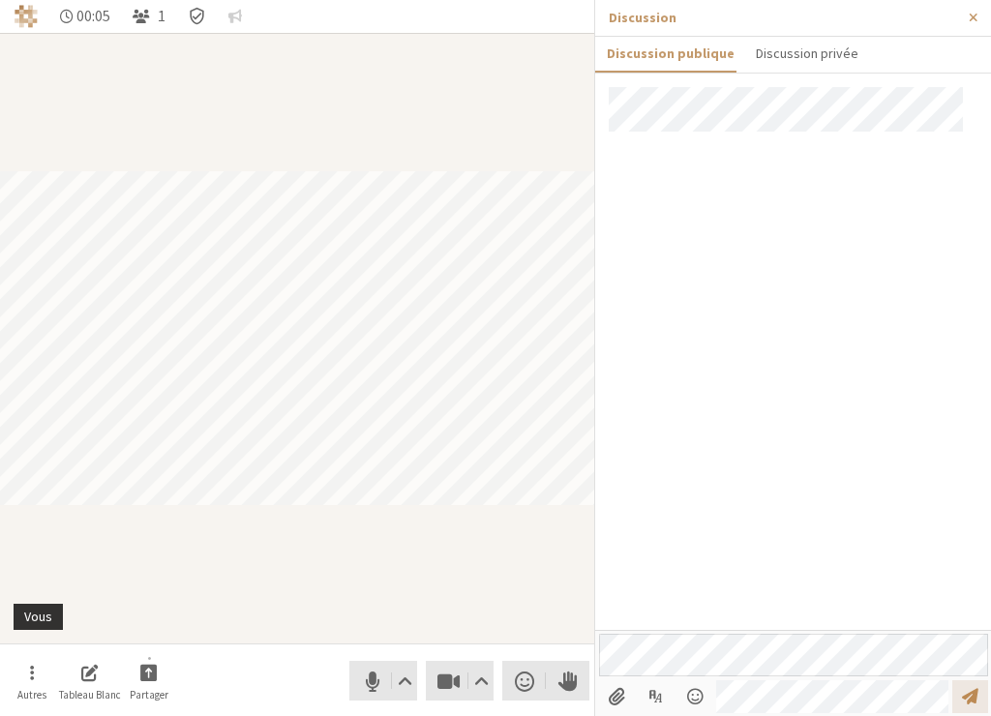
click at [967, 697] on span "Envoyer un message" at bounding box center [970, 696] width 16 height 18
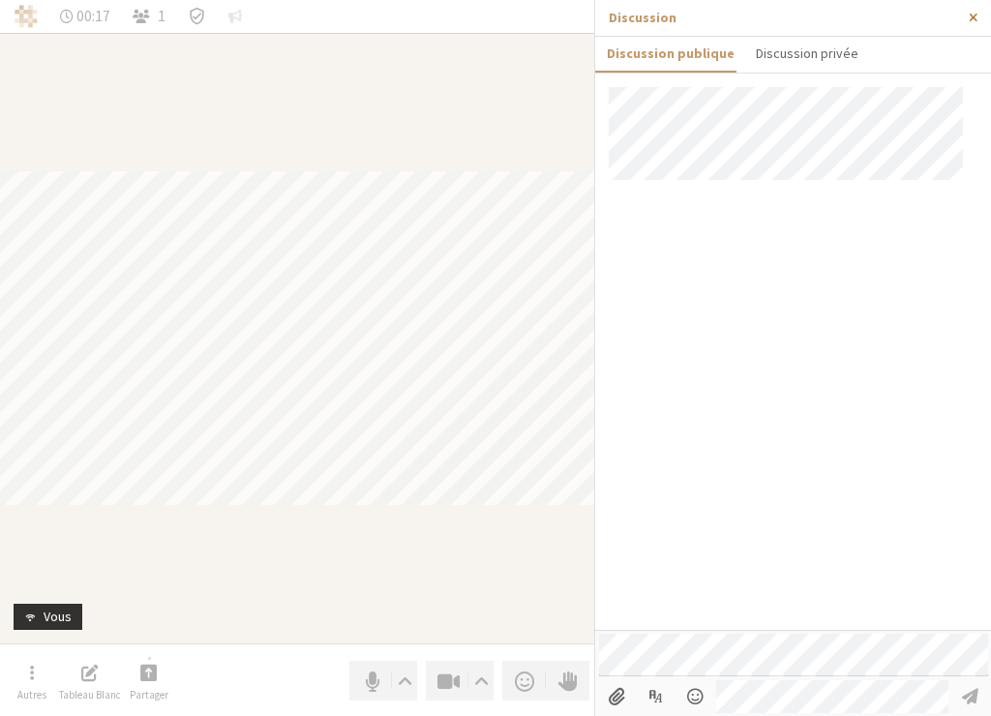
click at [975, 20] on span "Fermer la barre latérale" at bounding box center [973, 18] width 9 height 15
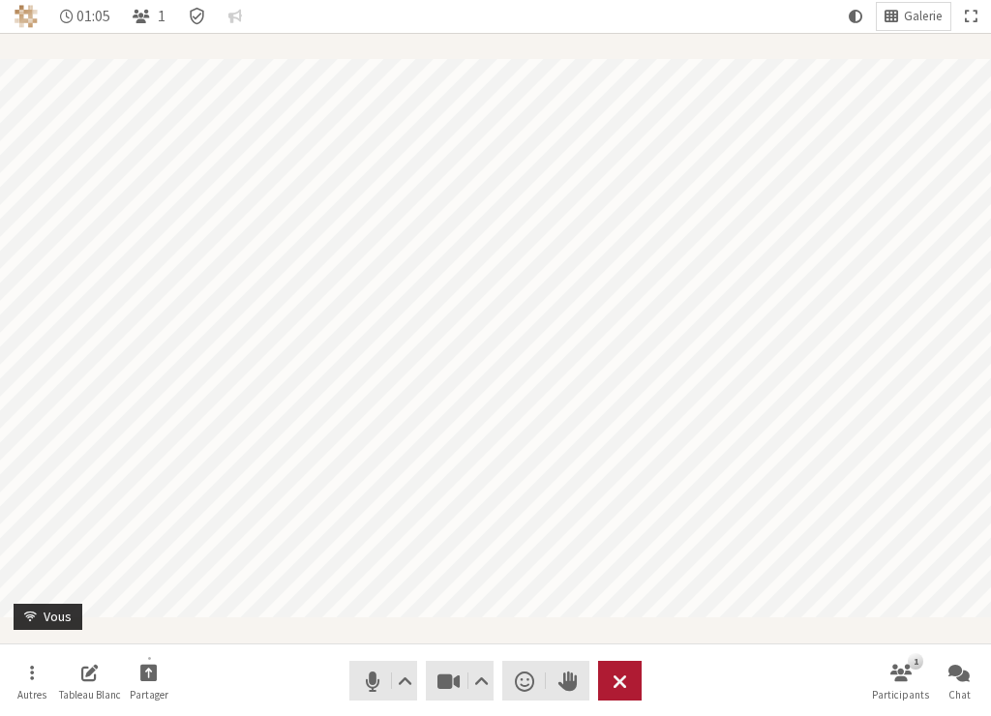
click at [614, 677] on span "Réunion de départ" at bounding box center [619, 681] width 15 height 27
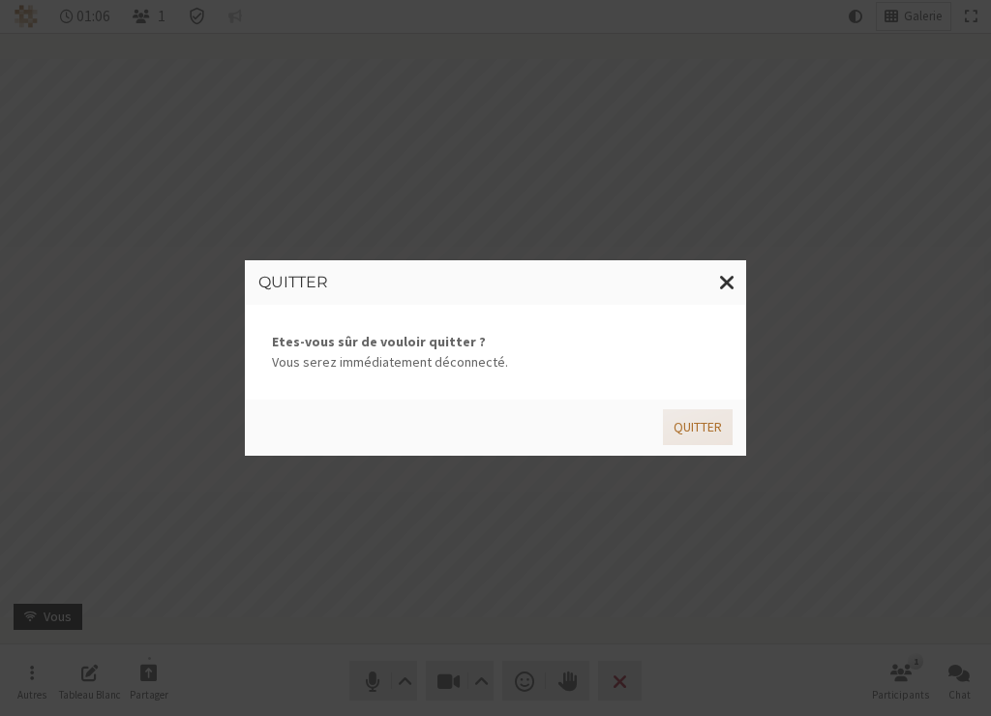
click at [698, 428] on button "Quitter" at bounding box center [698, 427] width 70 height 36
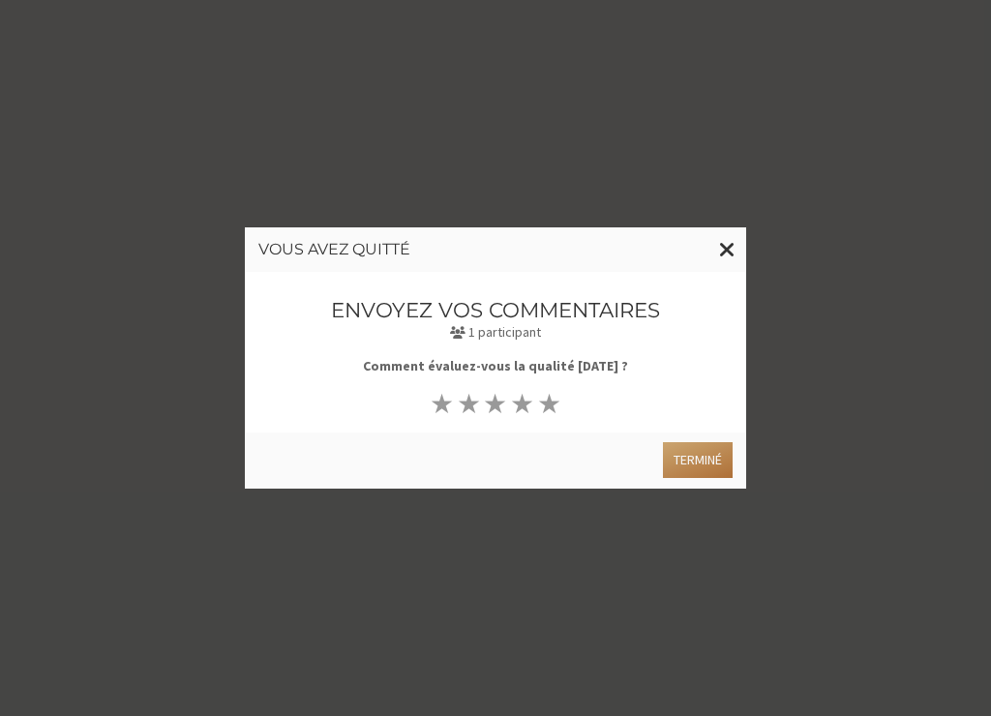
click at [709, 471] on button "Terminé" at bounding box center [698, 460] width 70 height 36
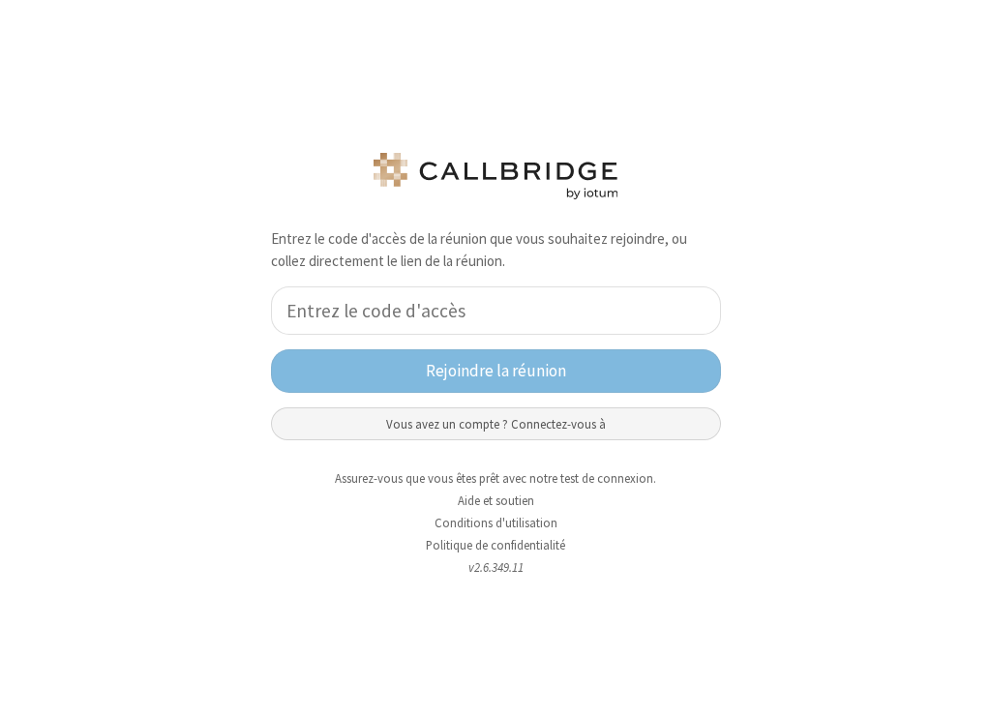
click at [576, 416] on button "Vous avez un compte ? Connectez-vous à" at bounding box center [496, 423] width 450 height 33
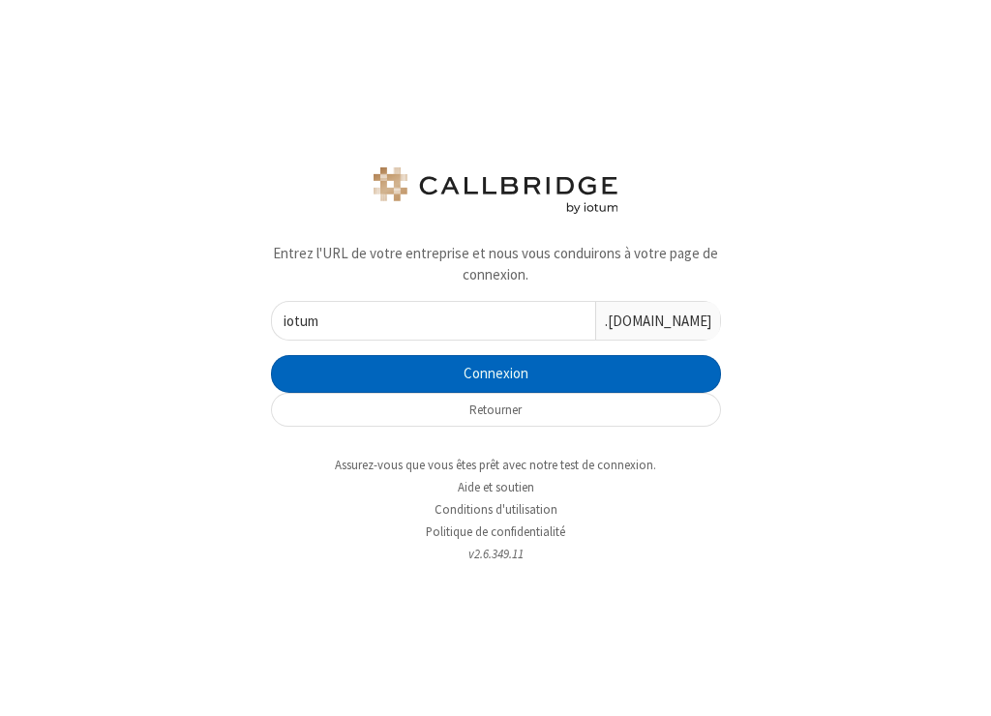
type input "iotum"
click at [522, 372] on button "Connexion" at bounding box center [496, 374] width 450 height 39
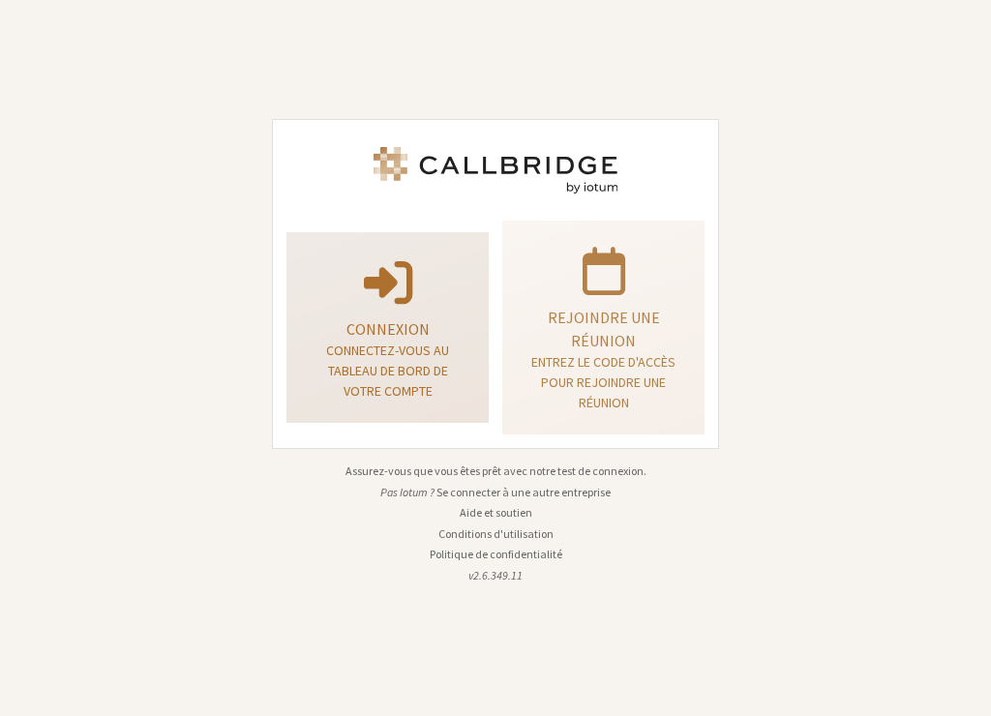
click at [431, 344] on p "Connectez-vous au tableau de bord de votre compte" at bounding box center [388, 371] width 154 height 61
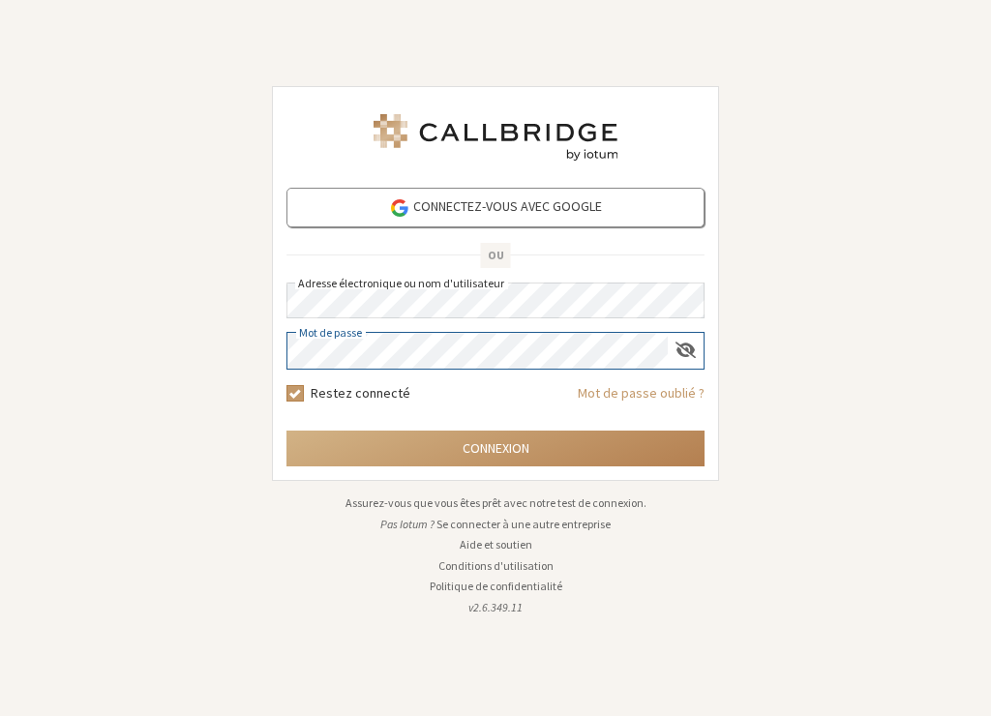
click at [286, 431] on button "Connexion" at bounding box center [495, 449] width 418 height 36
